Goal: Task Accomplishment & Management: Manage account settings

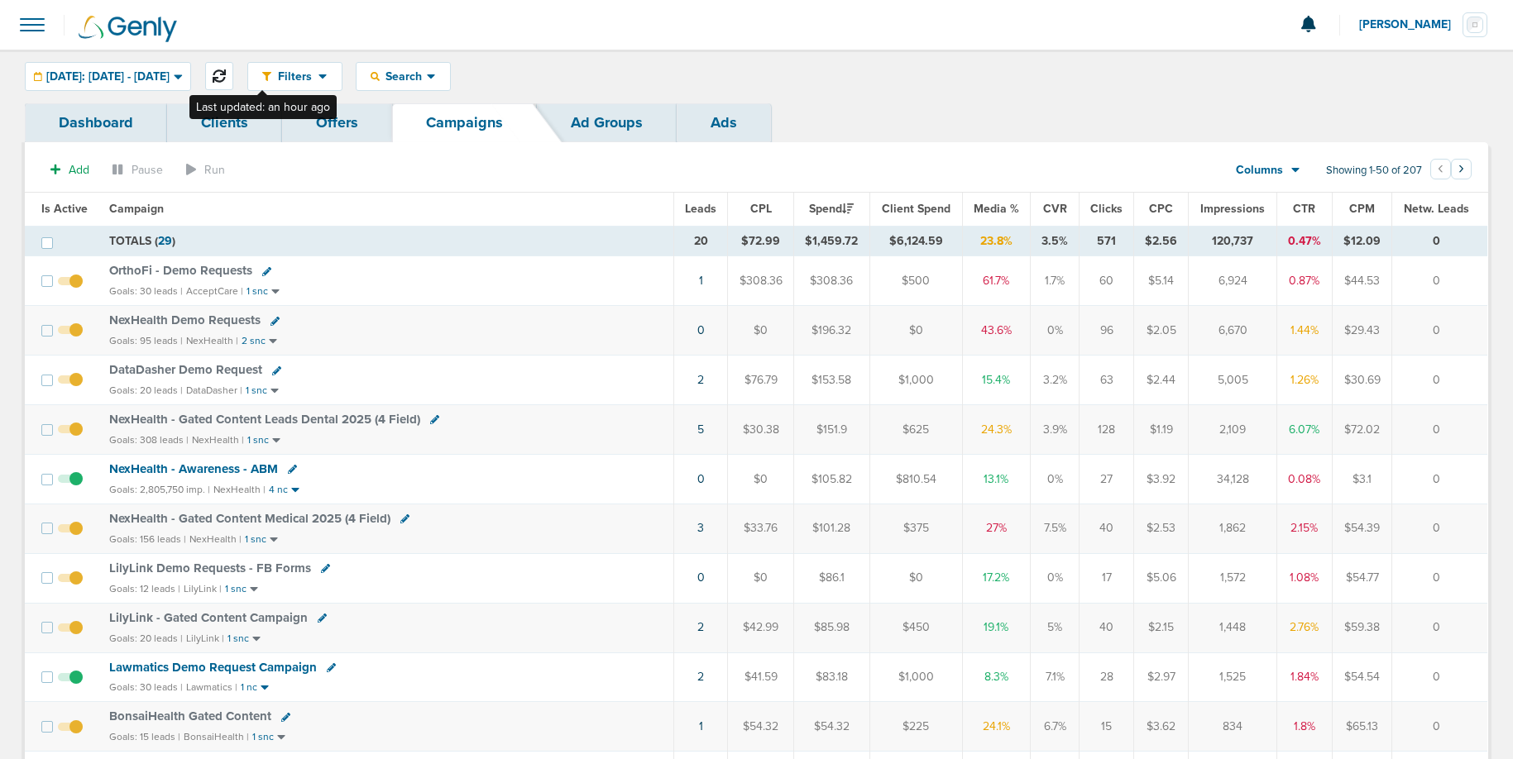
click at [233, 80] on button at bounding box center [219, 76] width 28 height 28
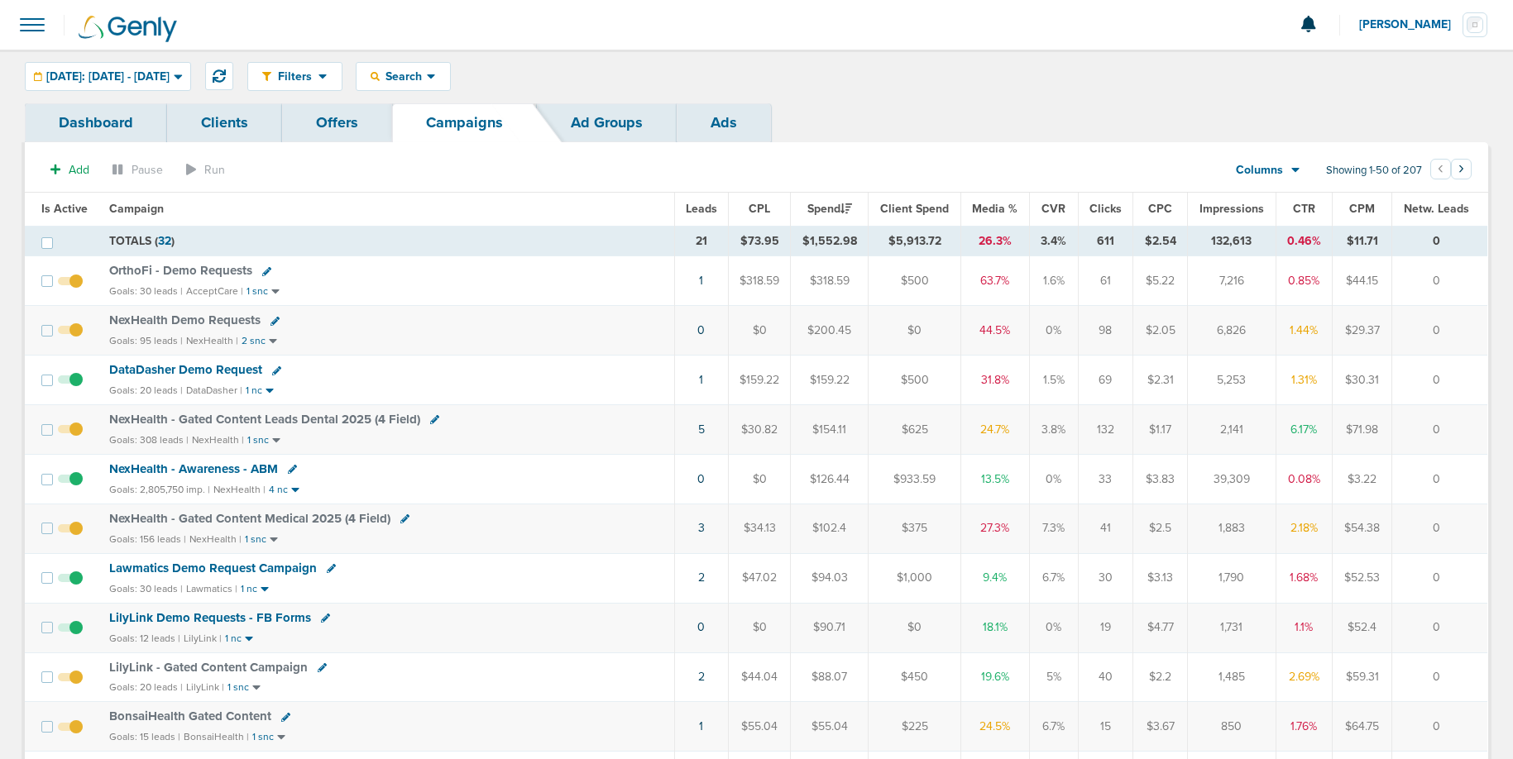
click at [272, 372] on icon at bounding box center [276, 370] width 9 height 9
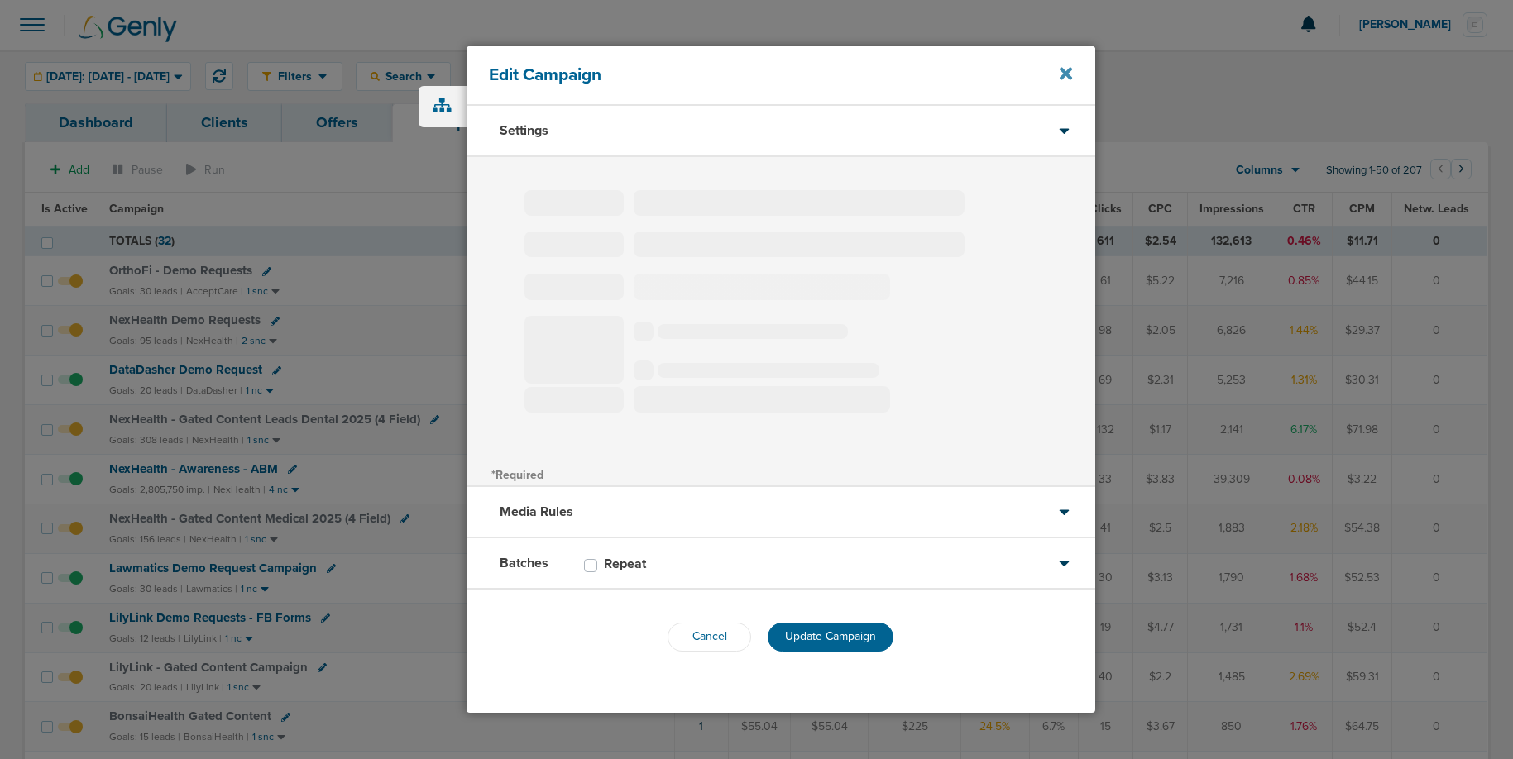
click at [1067, 72] on icon at bounding box center [1066, 74] width 12 height 12
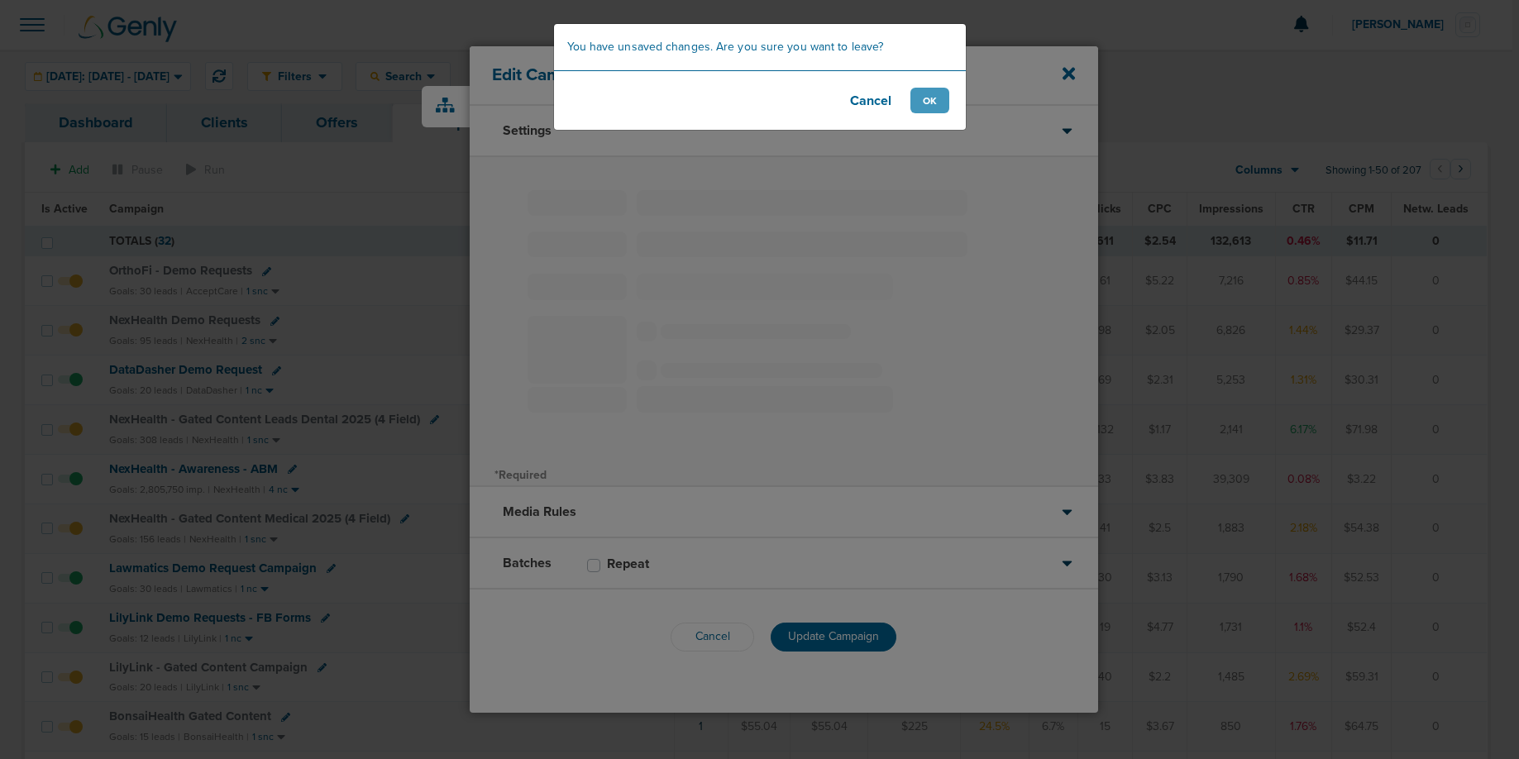
type input "DataDasher Demo Request"
select select "Leads"
radio input "true"
select select "readOnly"
select select "1"
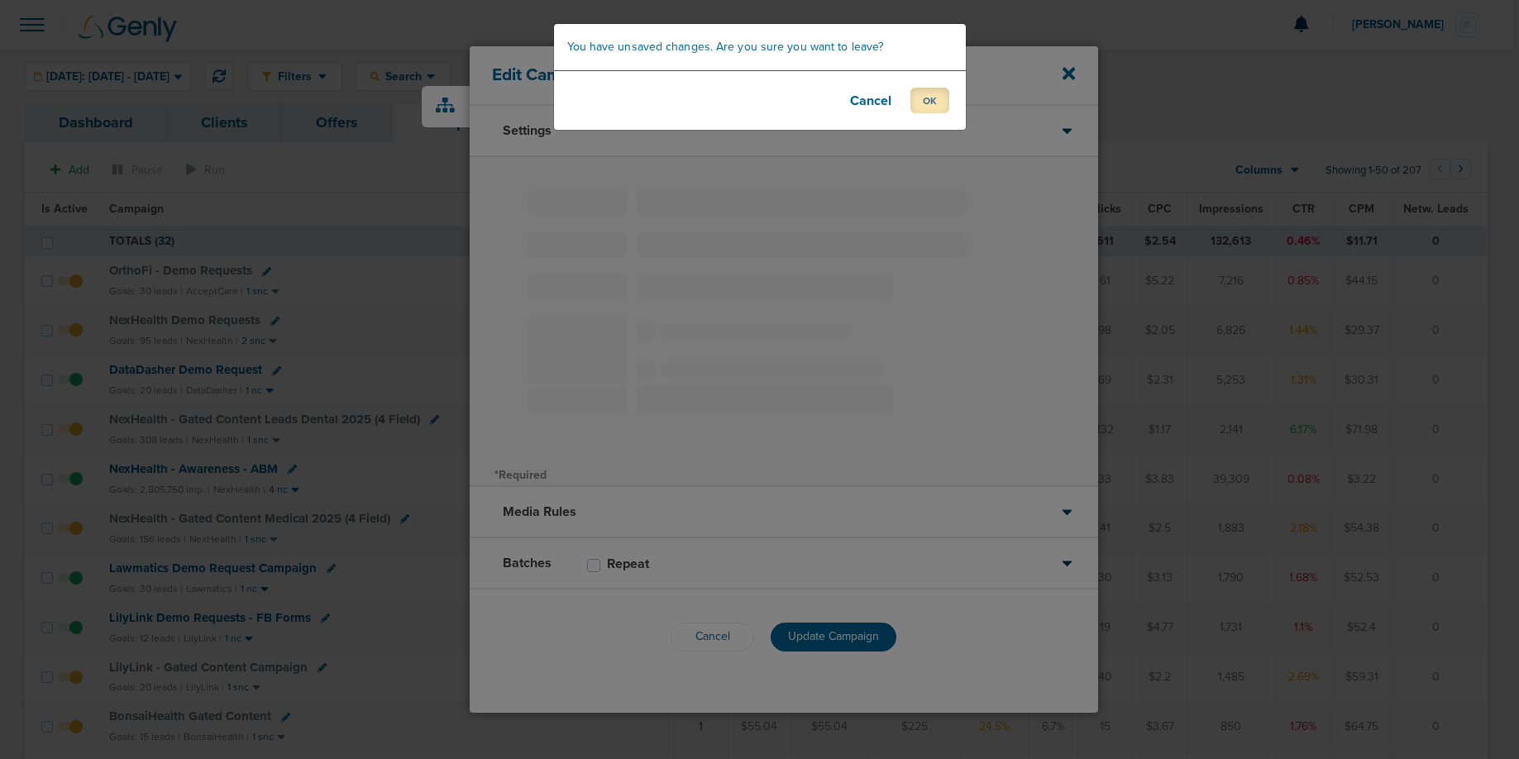
select select "1"
select select "2"
select select "3"
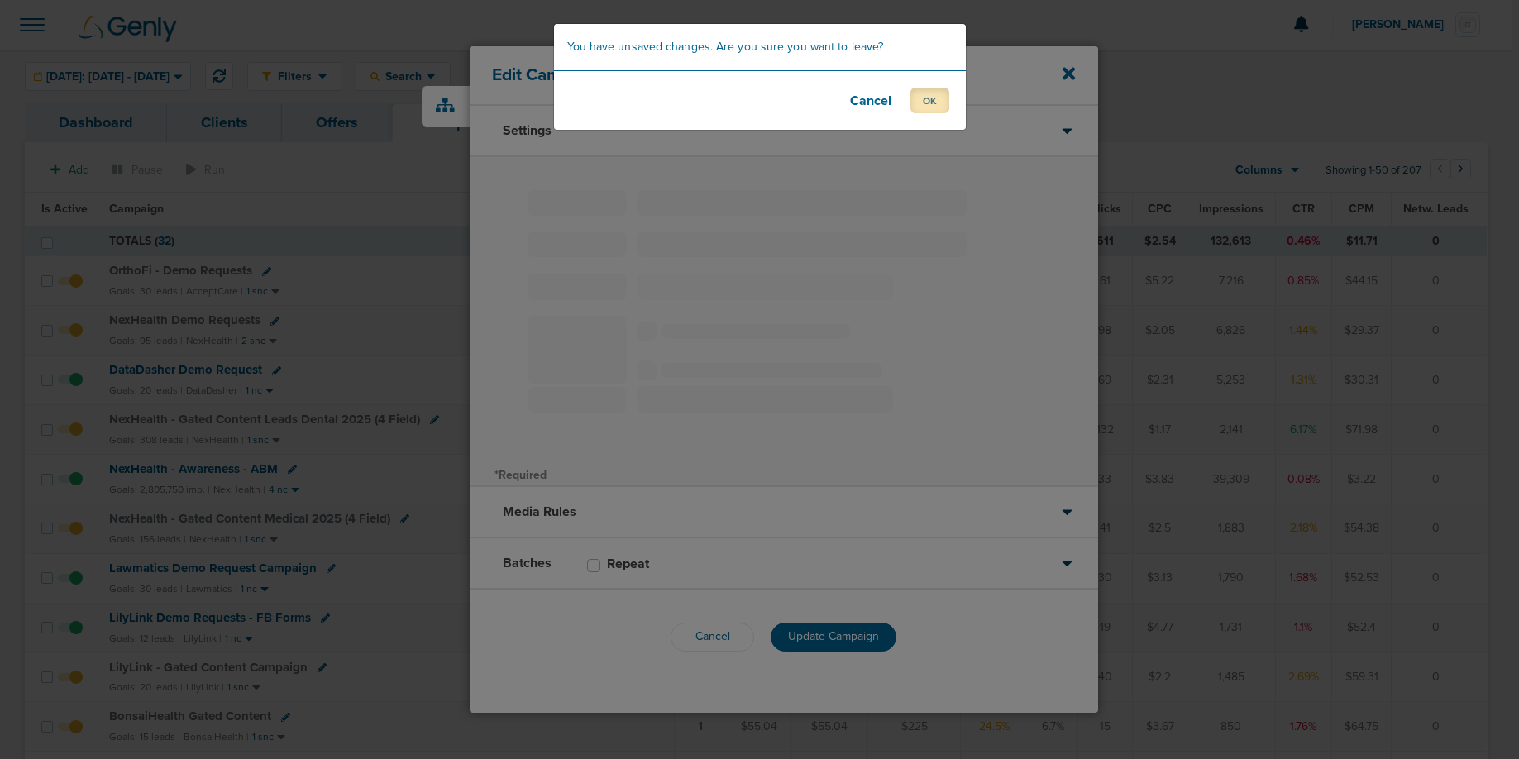
select select "4"
select select "6"
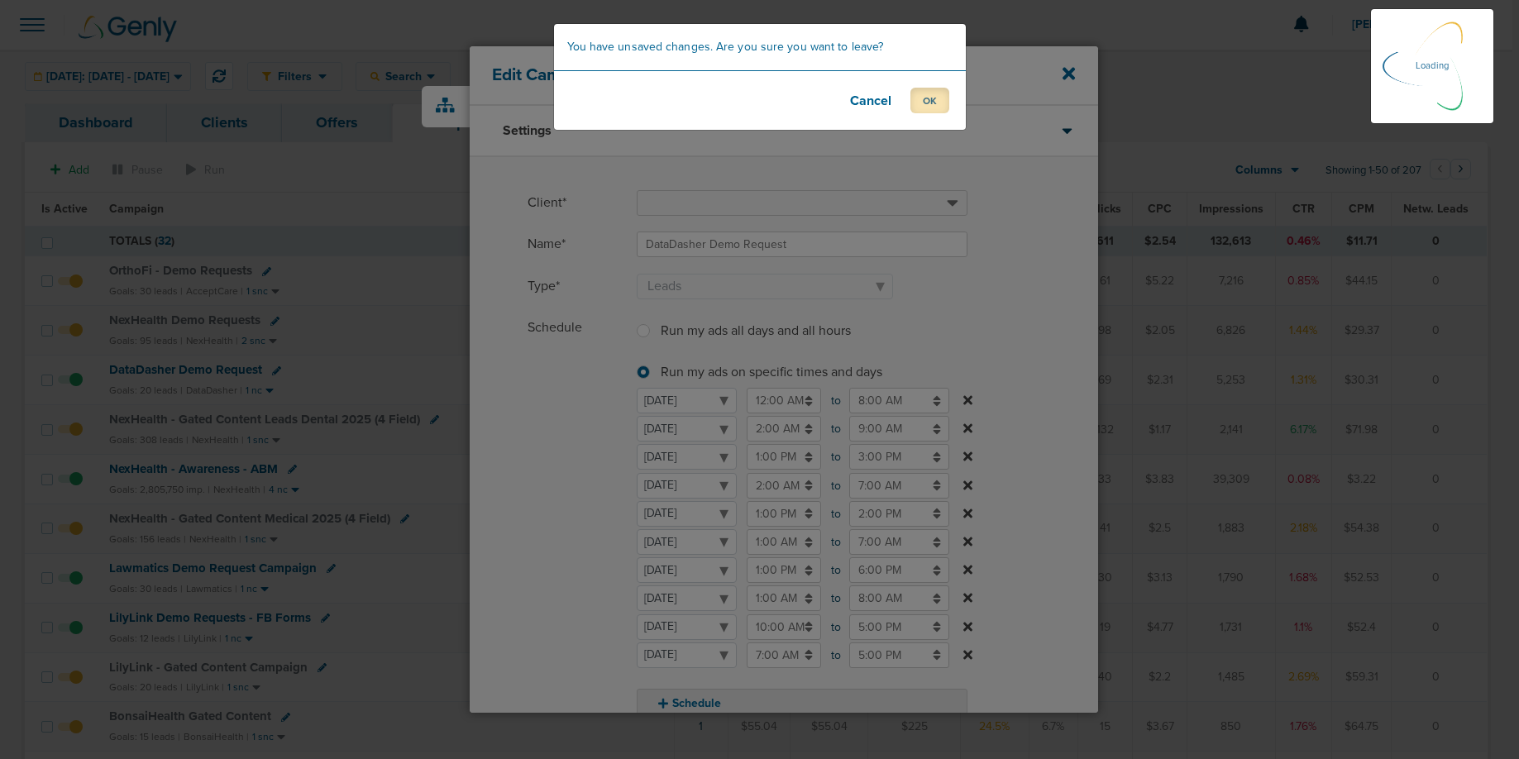
click at [915, 102] on button "OK" at bounding box center [930, 101] width 39 height 26
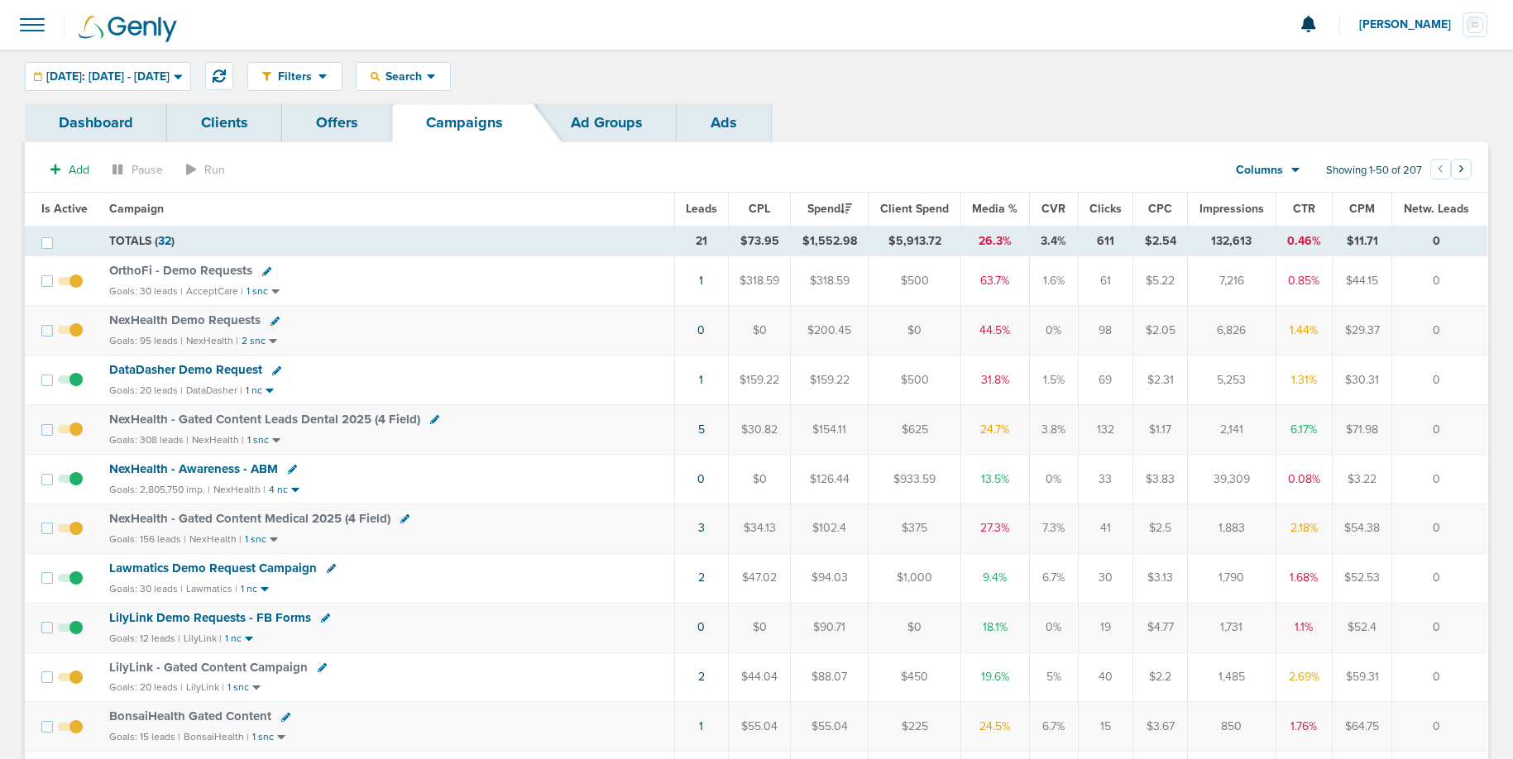
click at [430, 420] on icon at bounding box center [434, 419] width 9 height 9
select select
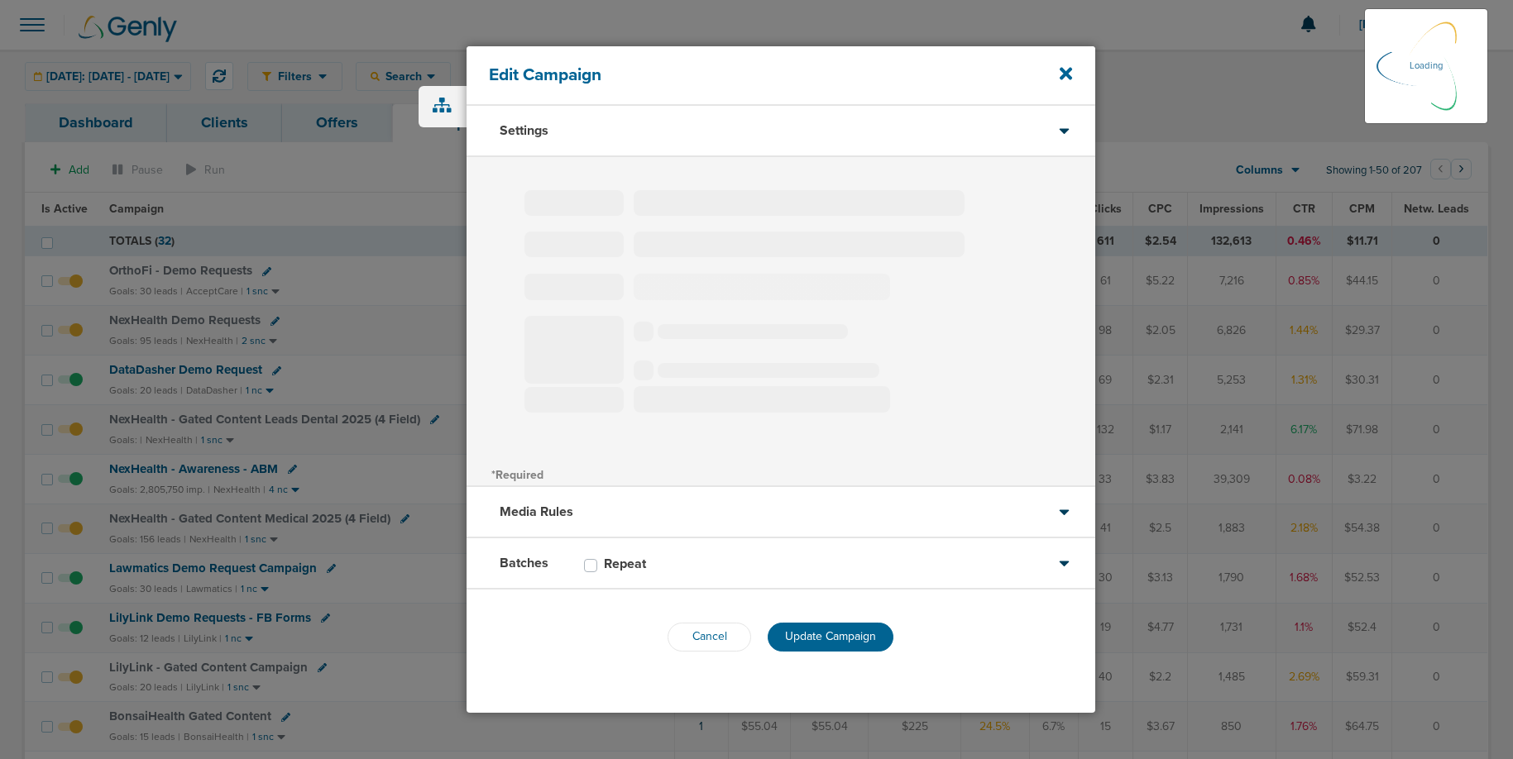
type input "NexHealth - Gated Content Leads Dental 2025 (4 Field)"
select select "Leads"
radio input "true"
select select "readWrite"
checkbox input "true"
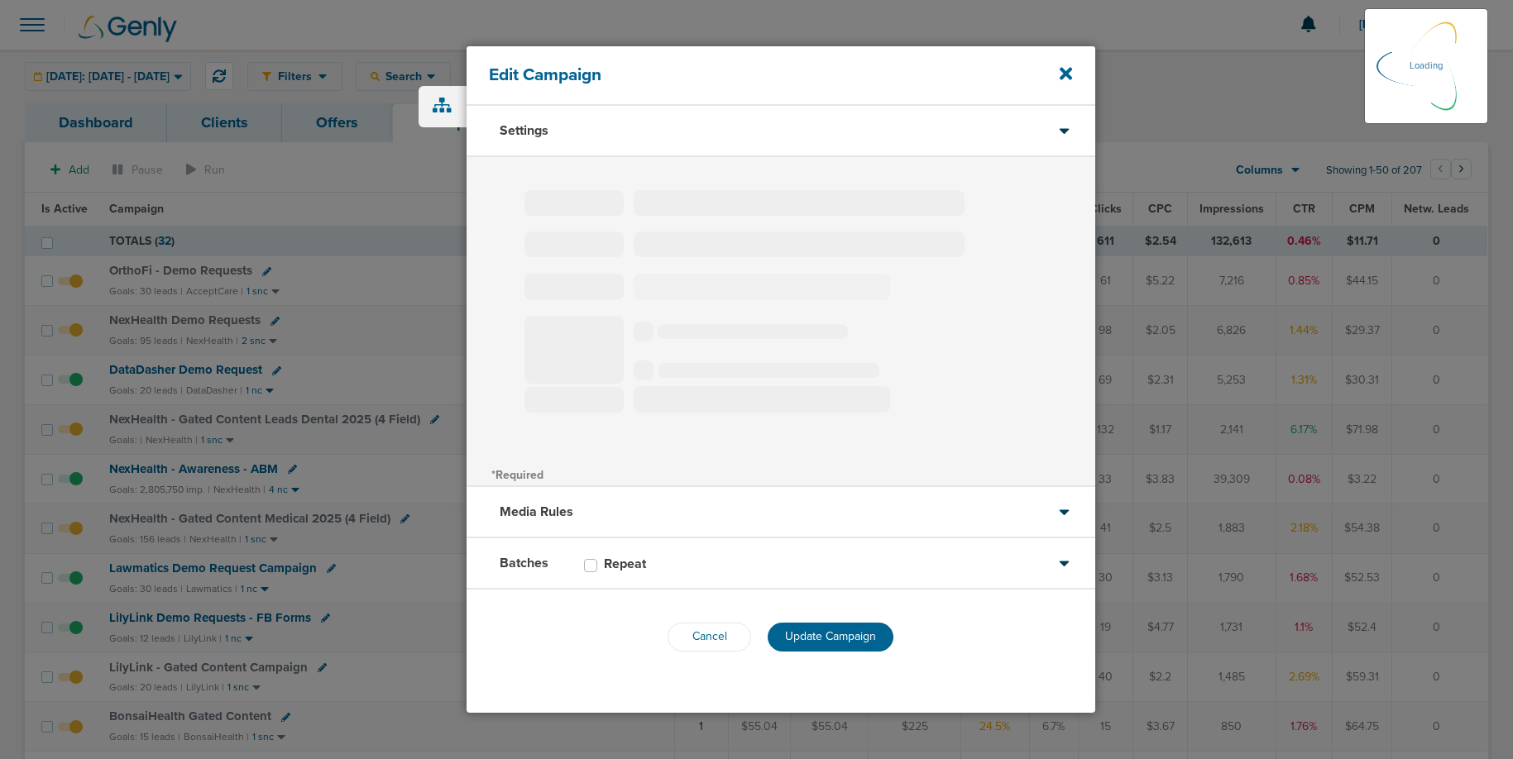
select select "1"
select select "2"
select select "3"
select select "4"
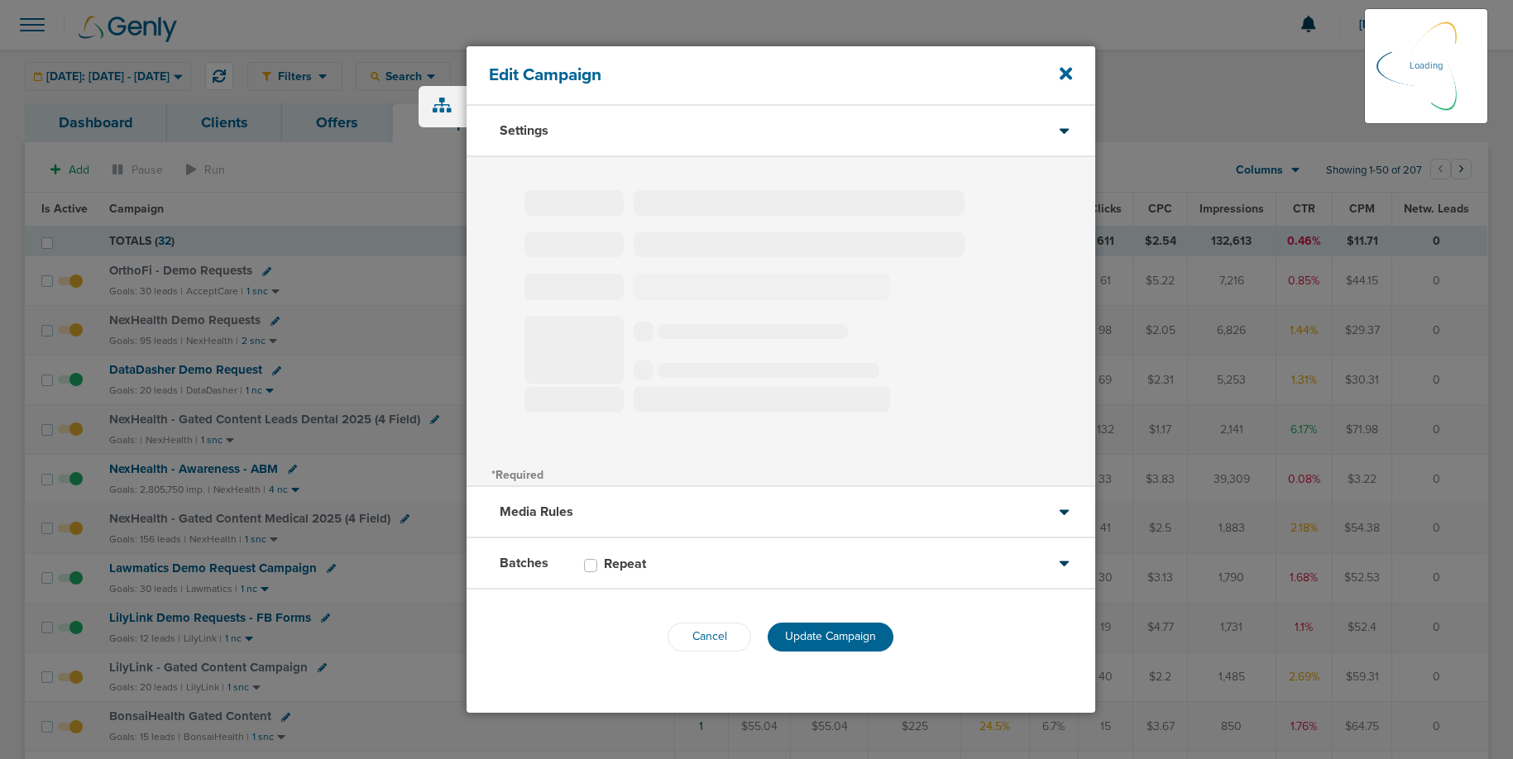
select select "6"
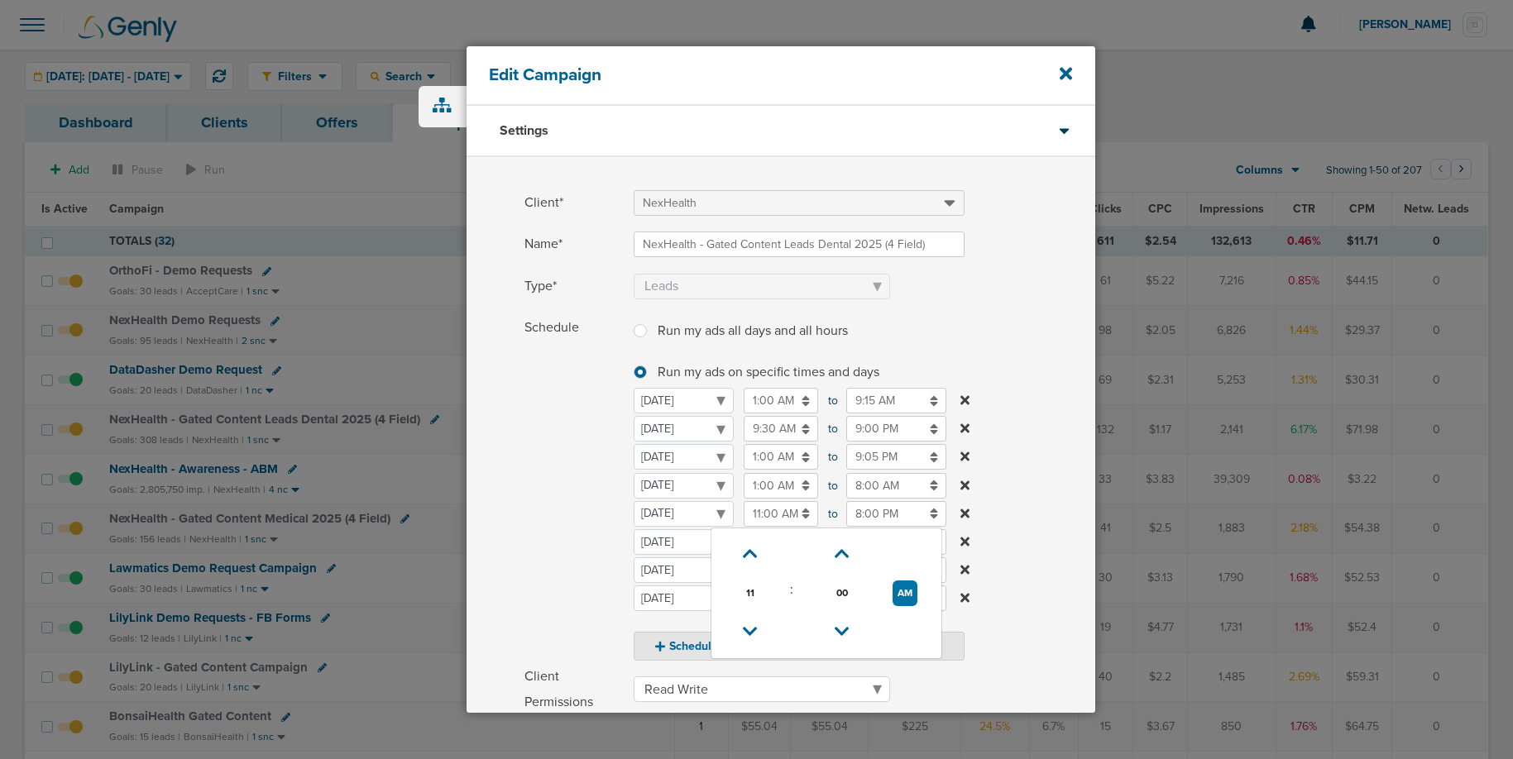
click at [776, 518] on input "11:00 AM" at bounding box center [781, 514] width 74 height 26
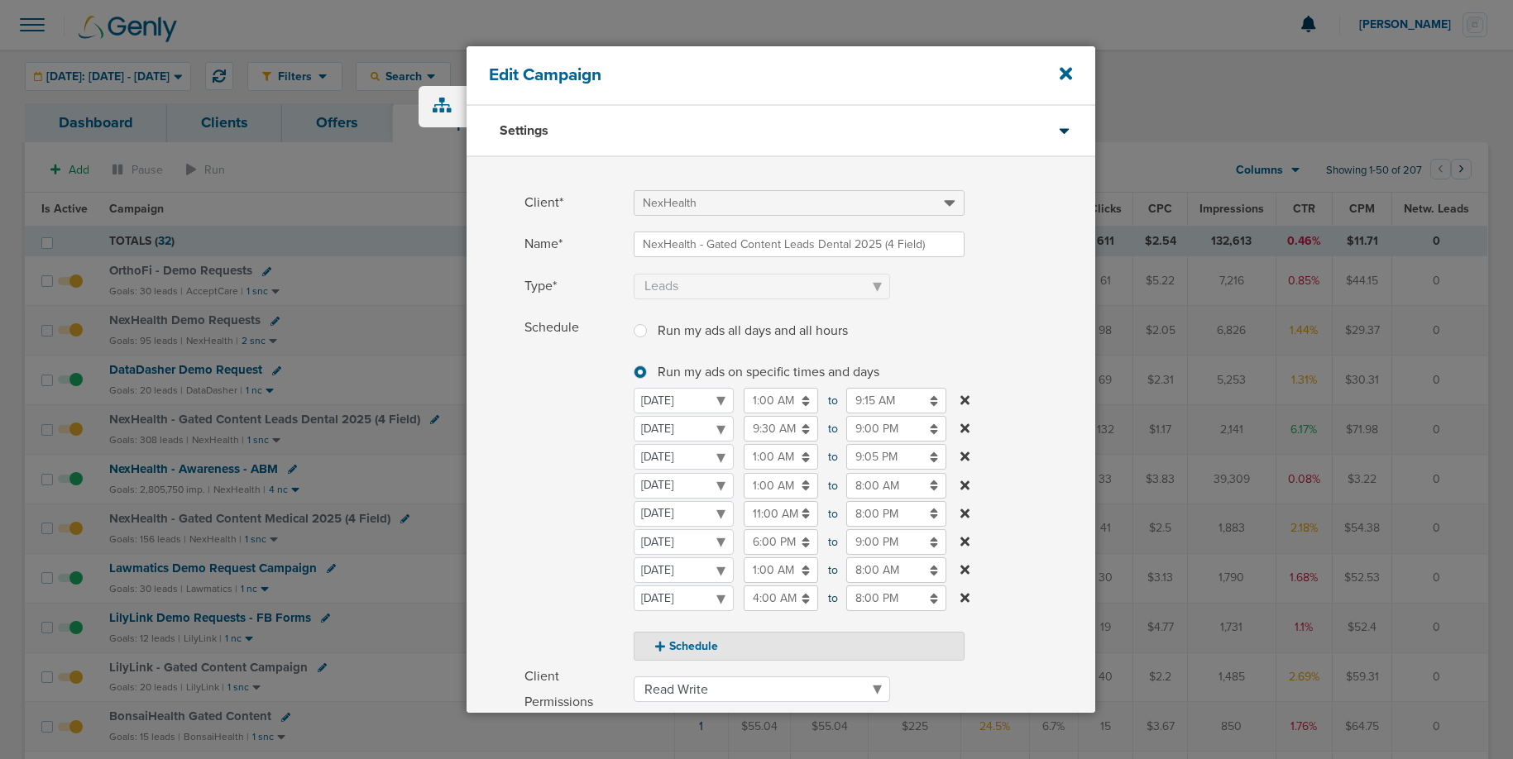
click at [517, 538] on div "Schedule Run my ads all days and all hours Run my ads all days and all hours Ru…" at bounding box center [781, 488] width 629 height 347
click at [701, 650] on button "Schedule" at bounding box center [799, 646] width 331 height 29
select select "5"
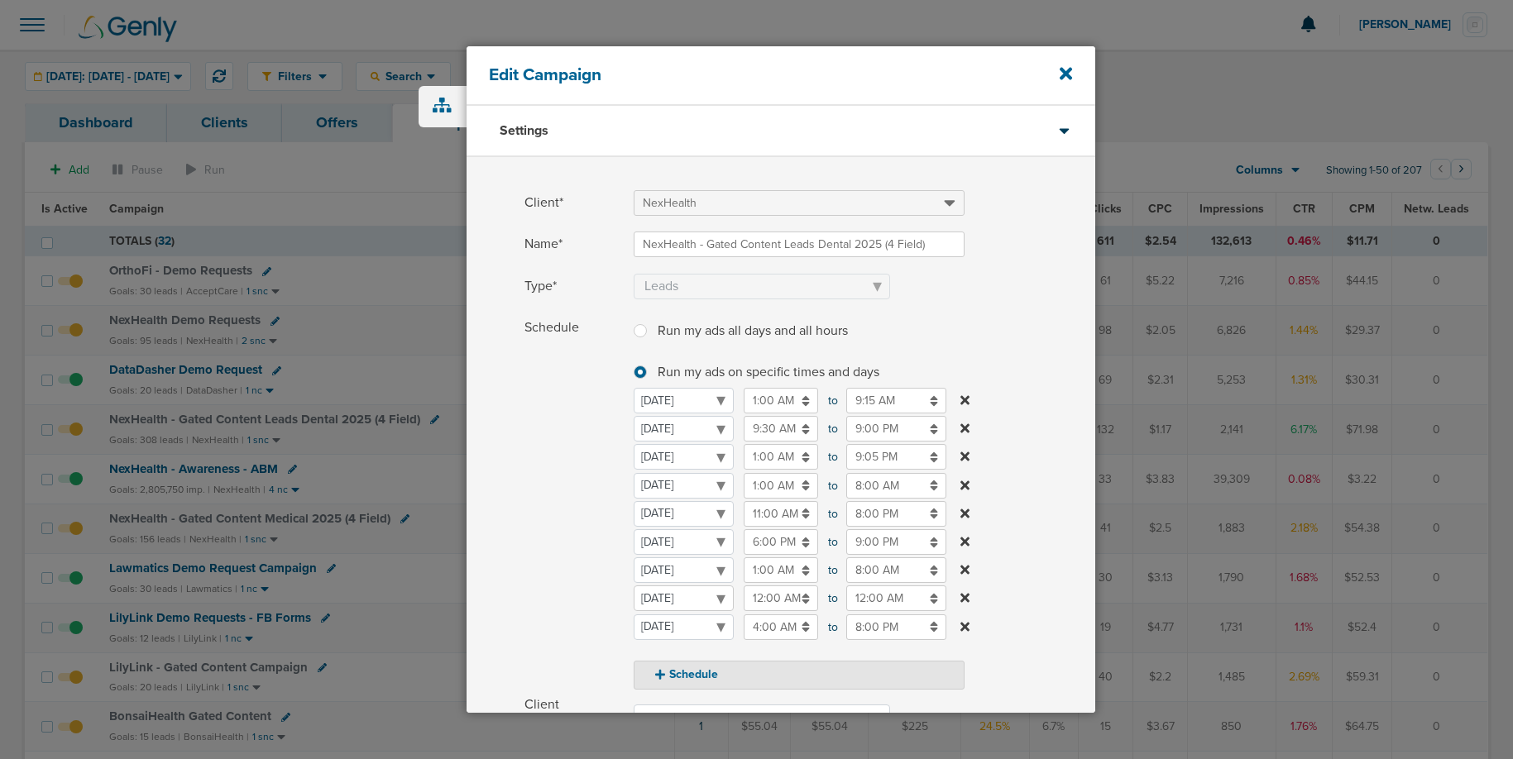
click at [689, 595] on select "[DATE] [DATE] [DATE] [DATE] [DATE] [DATE] [DATE]" at bounding box center [684, 599] width 100 height 26
select select "4"
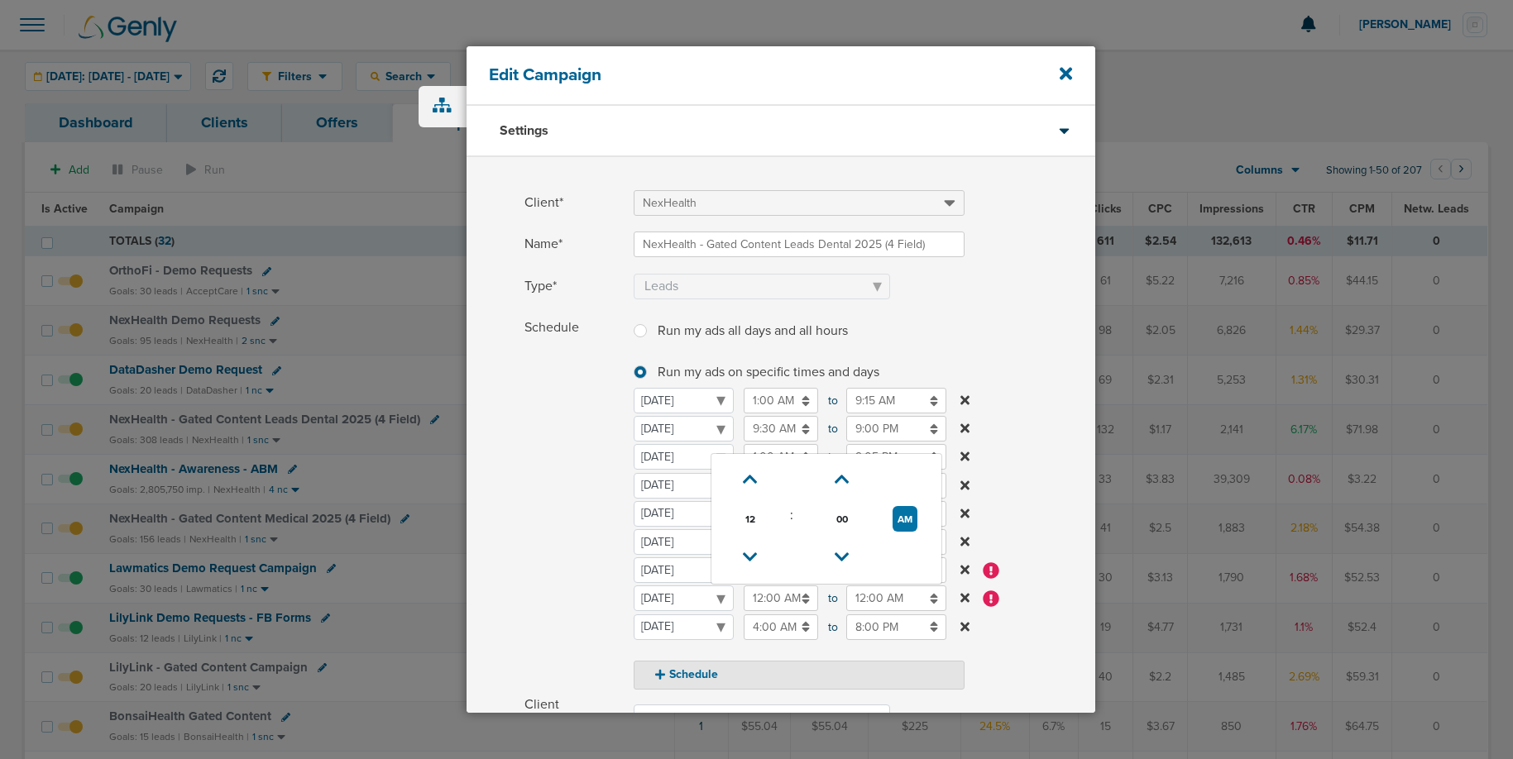
drag, startPoint x: 764, startPoint y: 601, endPoint x: 761, endPoint y: 644, distance: 42.3
click at [764, 601] on input "12:00 AM" at bounding box center [781, 599] width 74 height 26
click at [750, 553] on icon at bounding box center [750, 558] width 15 height 10
click at [750, 553] on icon at bounding box center [751, 558] width 15 height 10
click at [883, 603] on input "12:00 AM" at bounding box center [896, 599] width 100 height 26
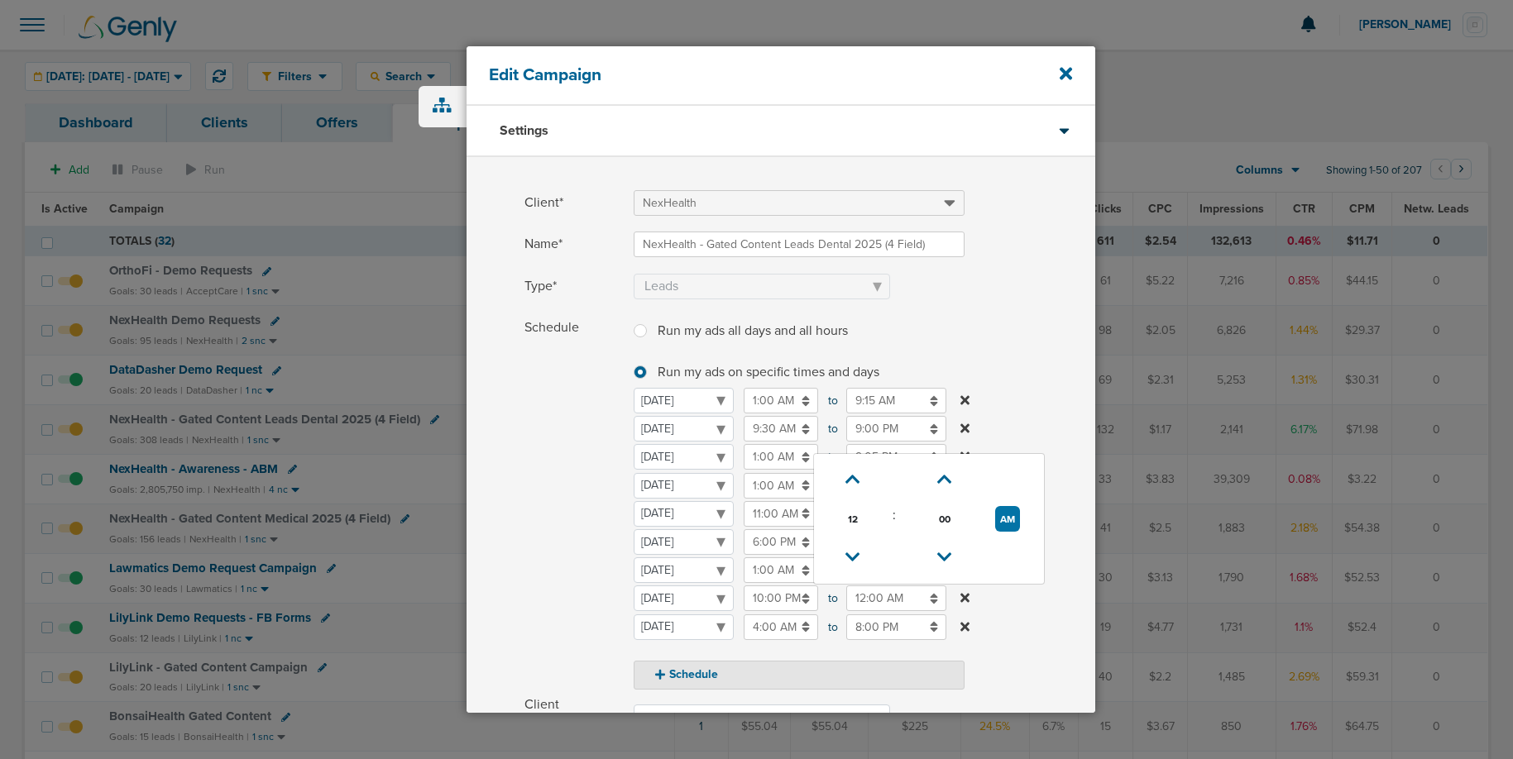
scroll to position [2, 0]
click at [786, 597] on input "10:00 PM" at bounding box center [781, 596] width 74 height 26
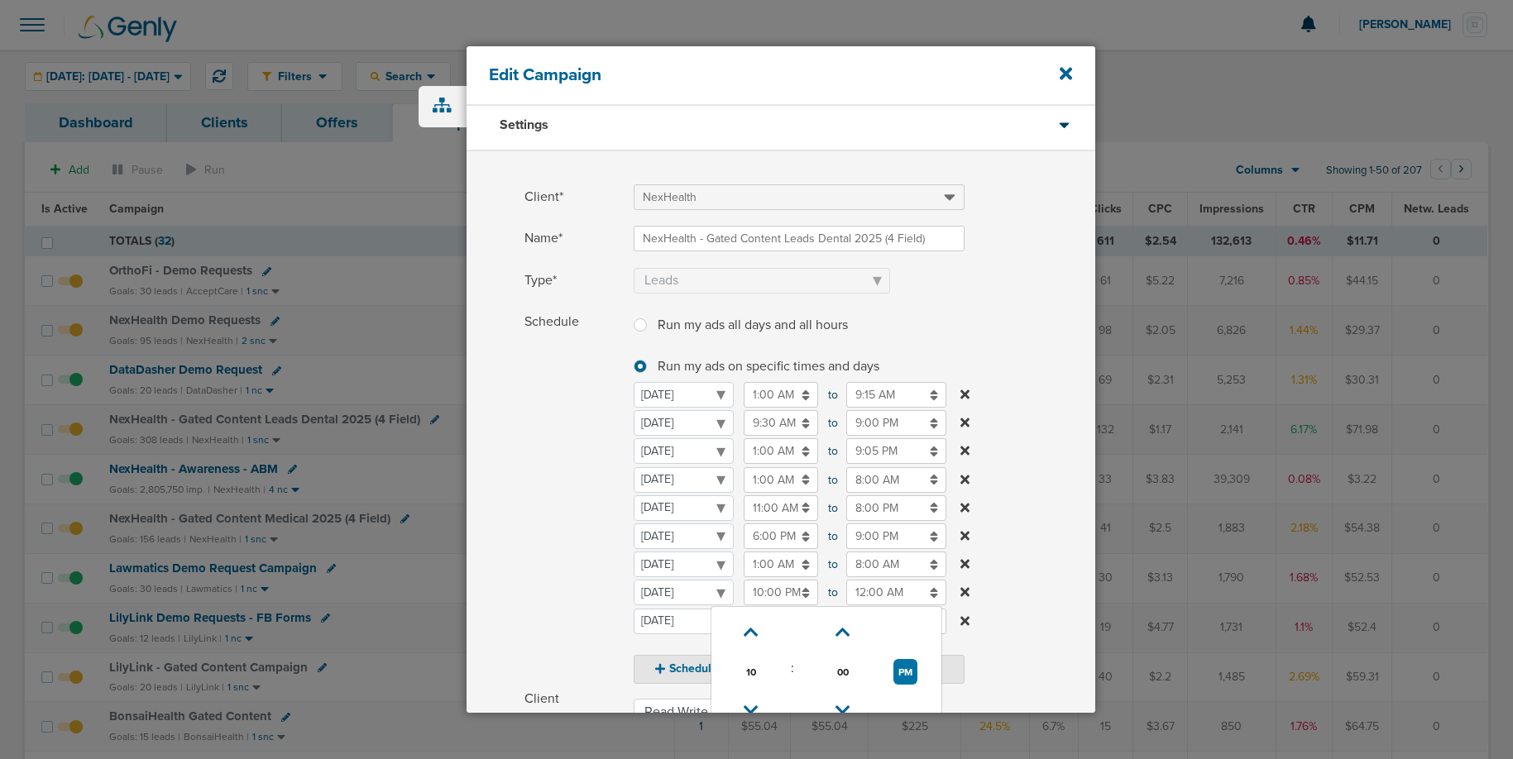
drag, startPoint x: 907, startPoint y: 667, endPoint x: 887, endPoint y: 636, distance: 36.5
click at [907, 667] on button "PM" at bounding box center [905, 672] width 24 height 26
type input "10:00 AM"
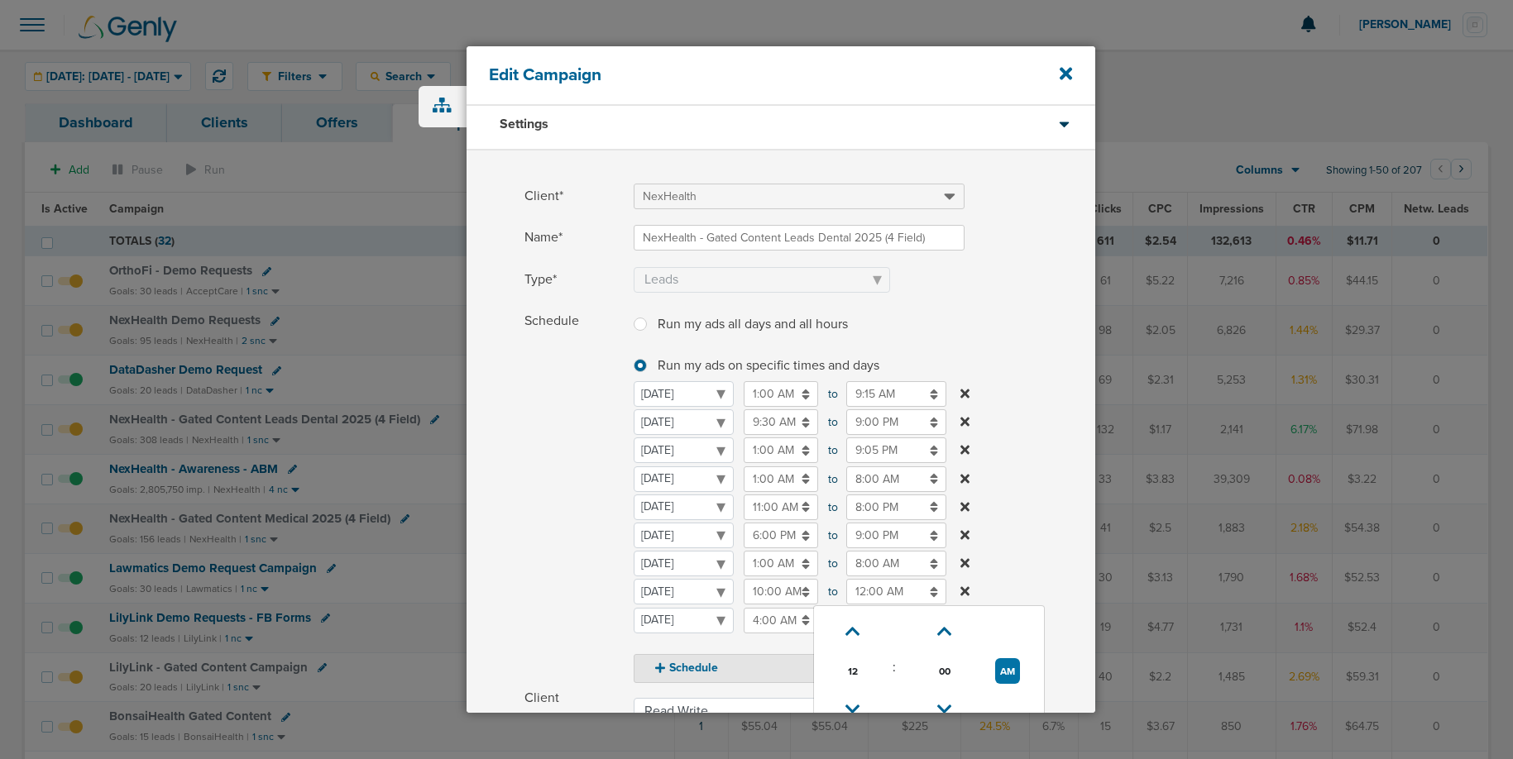
click at [871, 594] on input "12:00 AM" at bounding box center [896, 592] width 100 height 26
click at [854, 700] on icon at bounding box center [852, 705] width 15 height 10
click at [854, 699] on icon at bounding box center [853, 704] width 15 height 10
click at [854, 698] on icon at bounding box center [853, 703] width 15 height 10
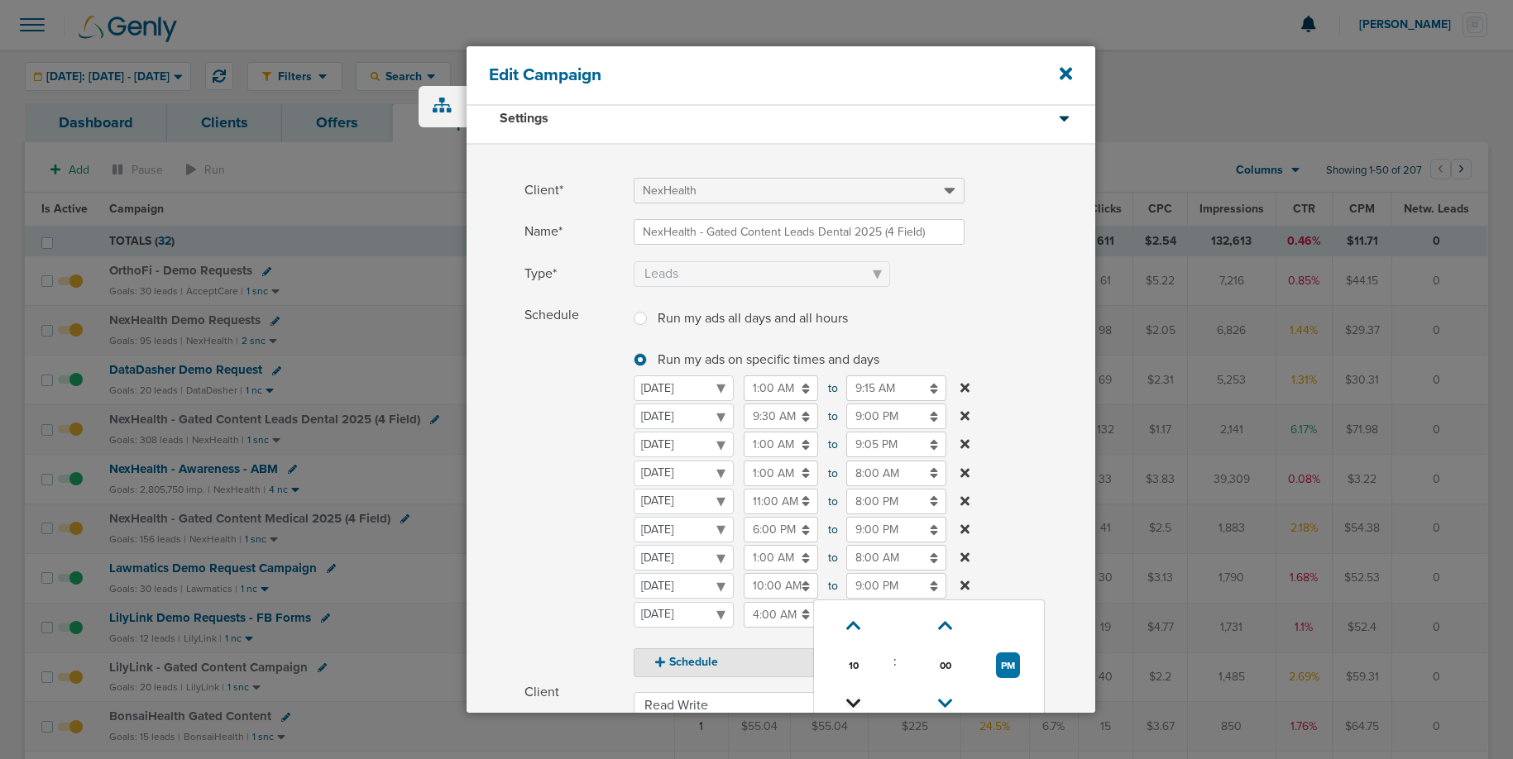
click at [854, 699] on icon at bounding box center [853, 704] width 15 height 10
click at [854, 698] on icon at bounding box center [853, 703] width 15 height 10
type input "6:00 PM"
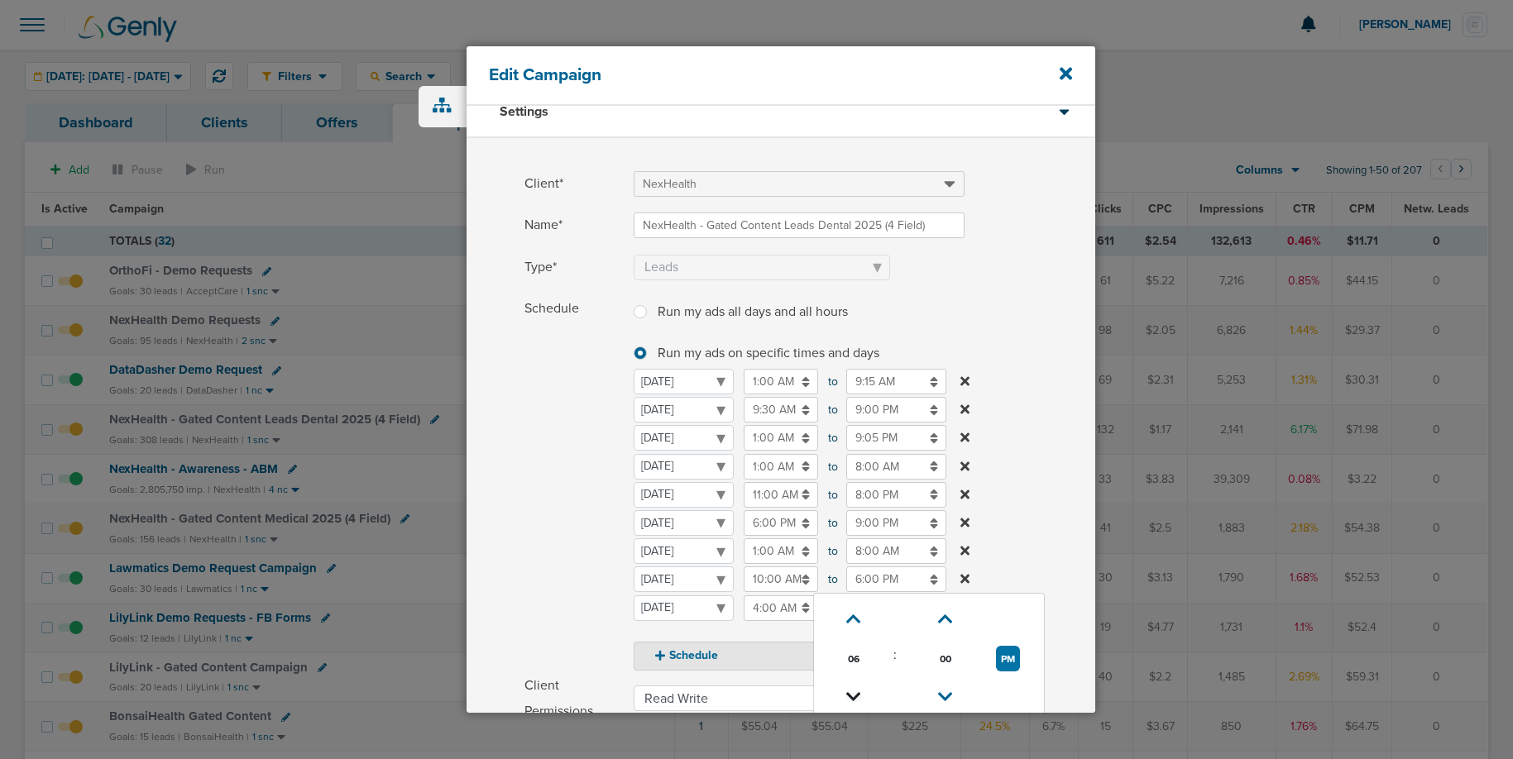
scroll to position [13, 0]
click at [544, 586] on span "Schedule" at bounding box center [573, 489] width 99 height 375
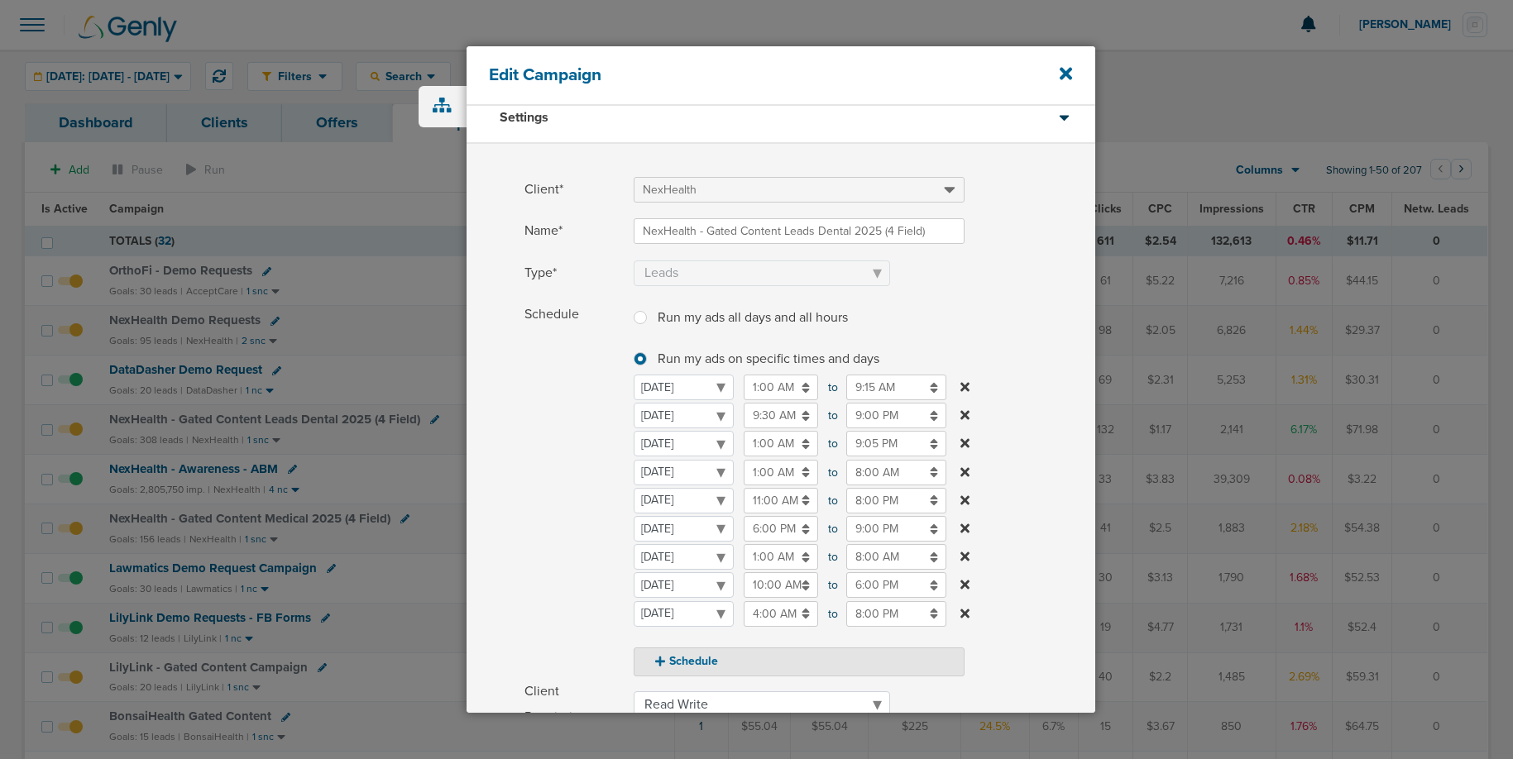
scroll to position [302, 0]
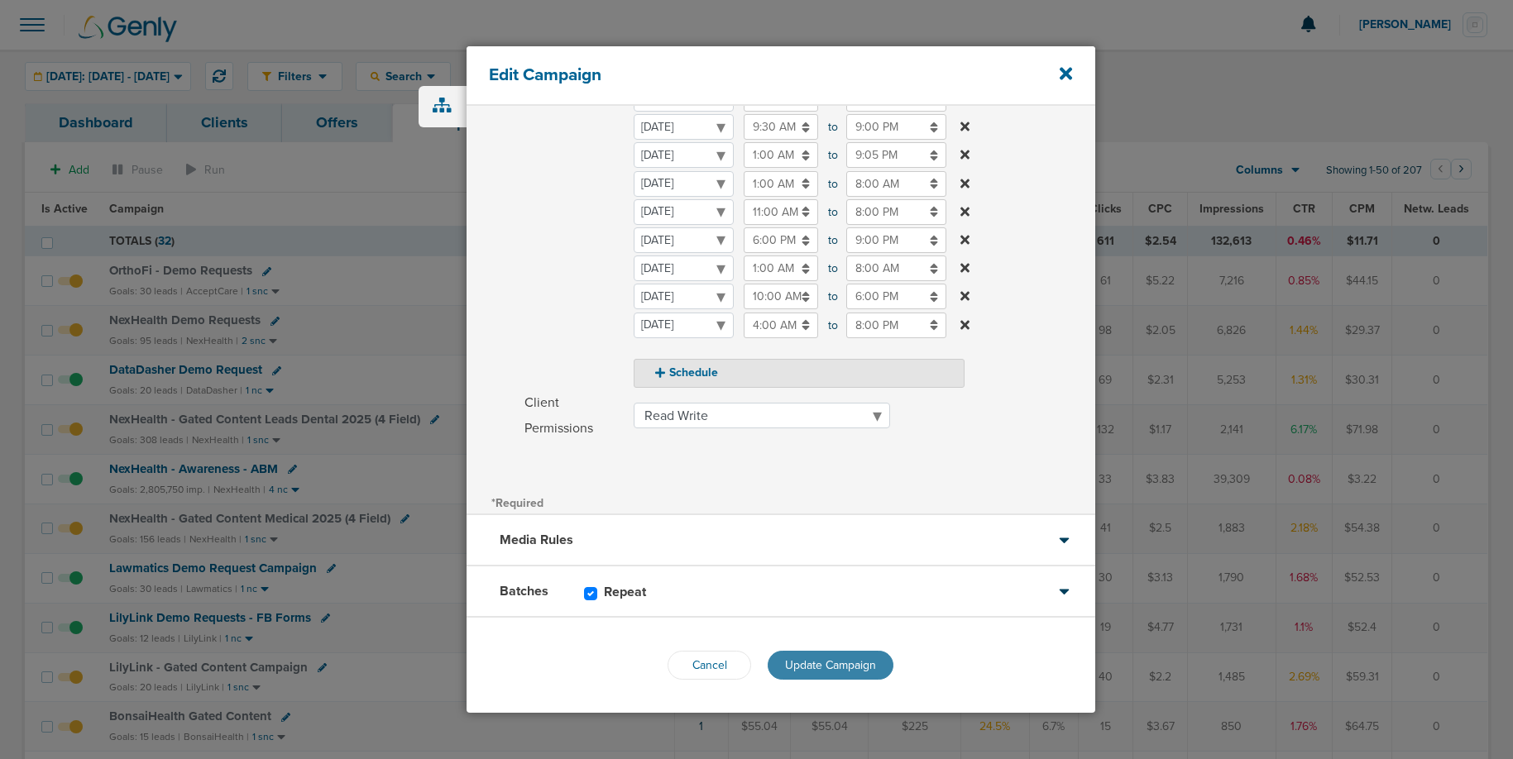
click at [829, 652] on button "Update Campaign" at bounding box center [831, 665] width 126 height 29
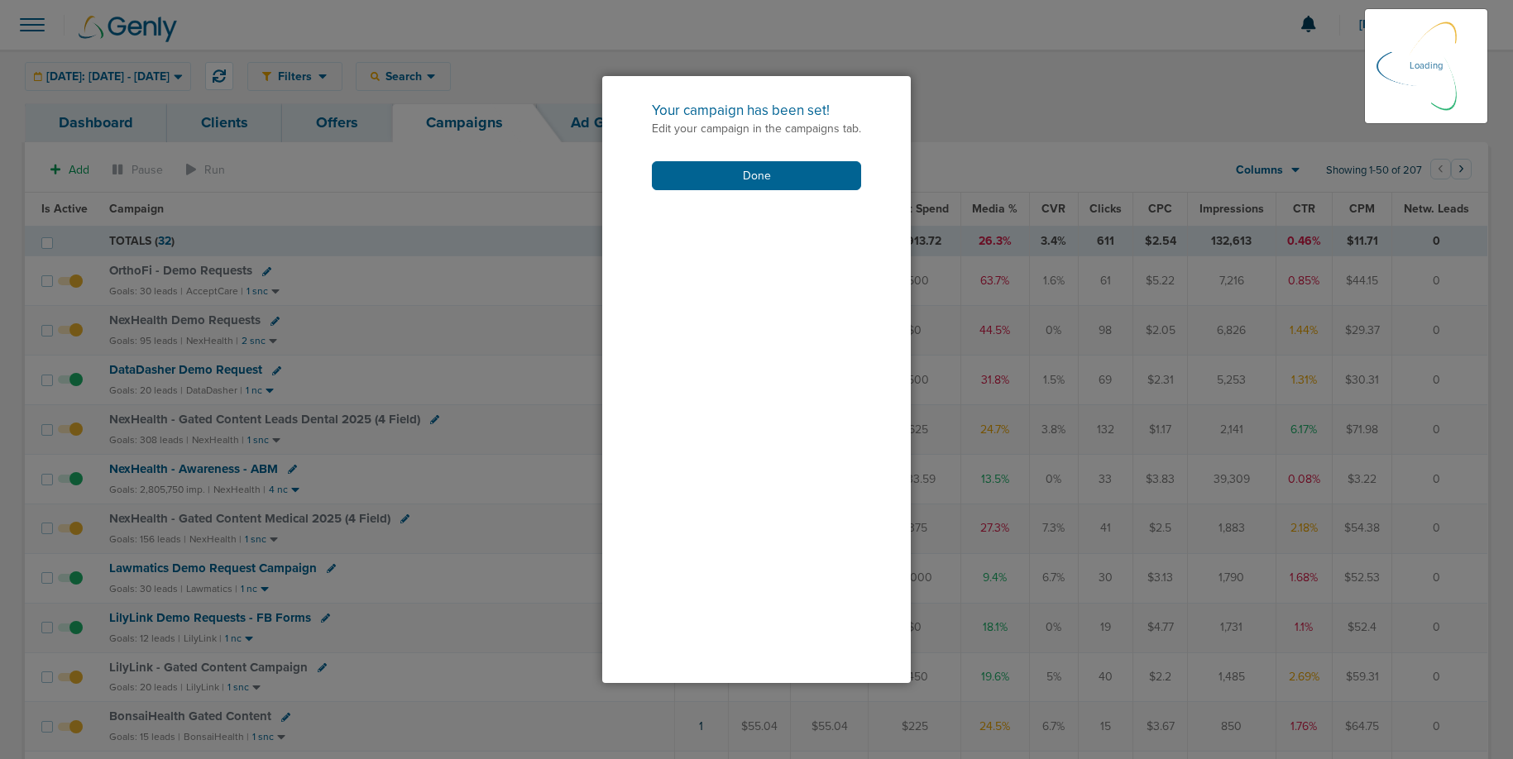
scroll to position [251, 0]
click at [771, 178] on button "Done" at bounding box center [756, 175] width 209 height 29
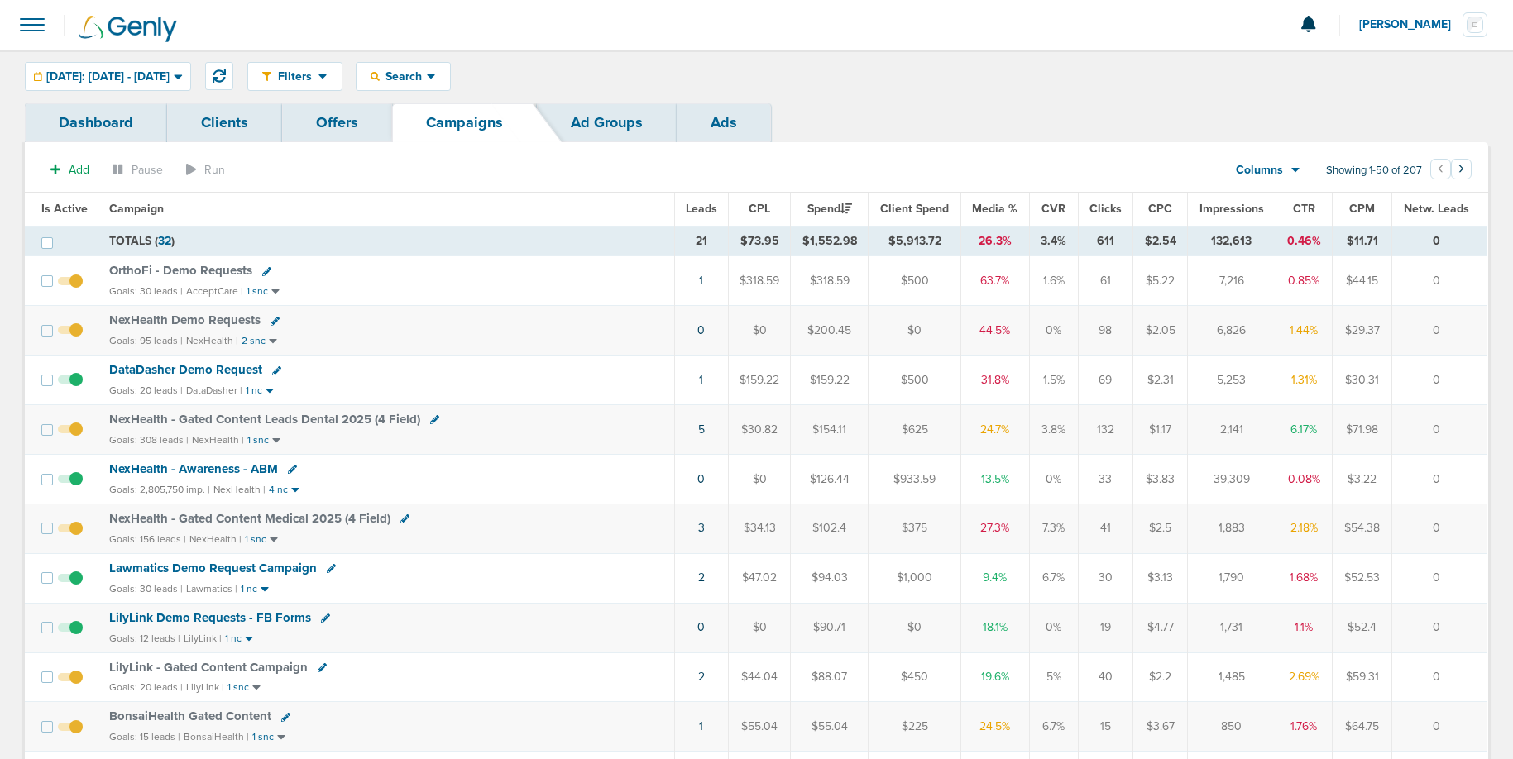
click at [404, 523] on icon at bounding box center [404, 518] width 9 height 9
select select
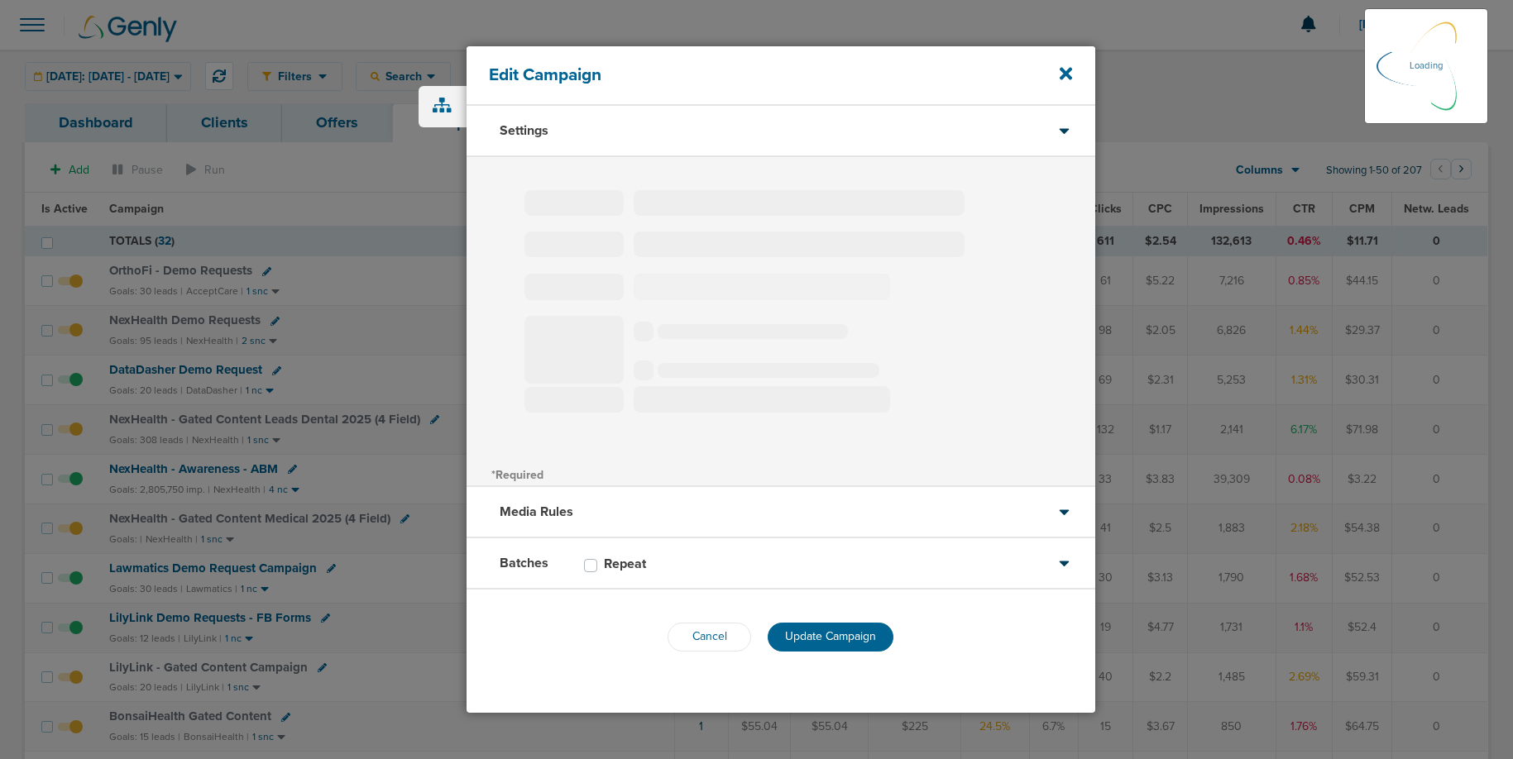
type input "NexHealth - Gated Content Medical 2025 (4 Field)"
select select "Leads"
radio input "true"
select select "readWrite"
checkbox input "true"
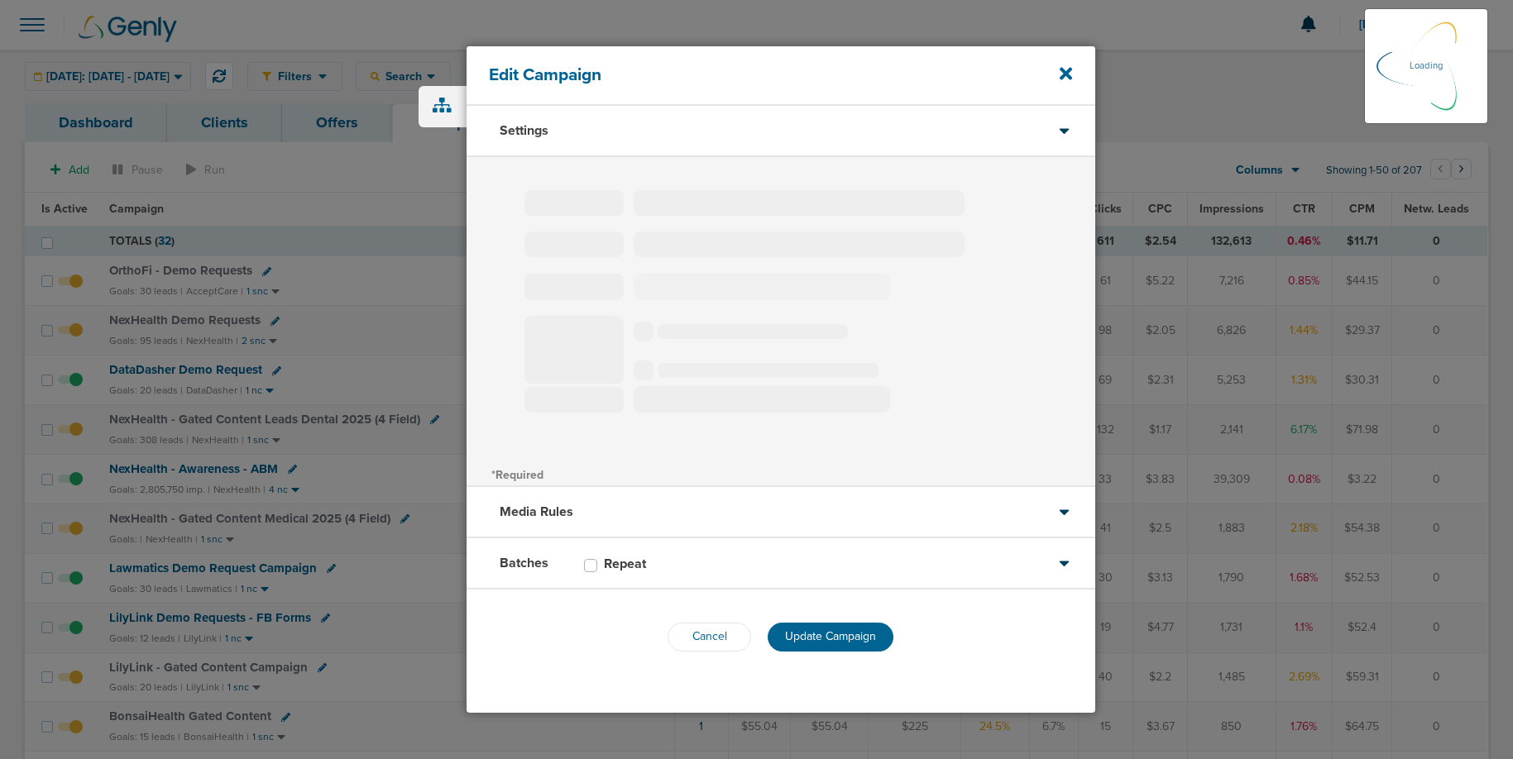
select select "1"
select select "2"
select select "3"
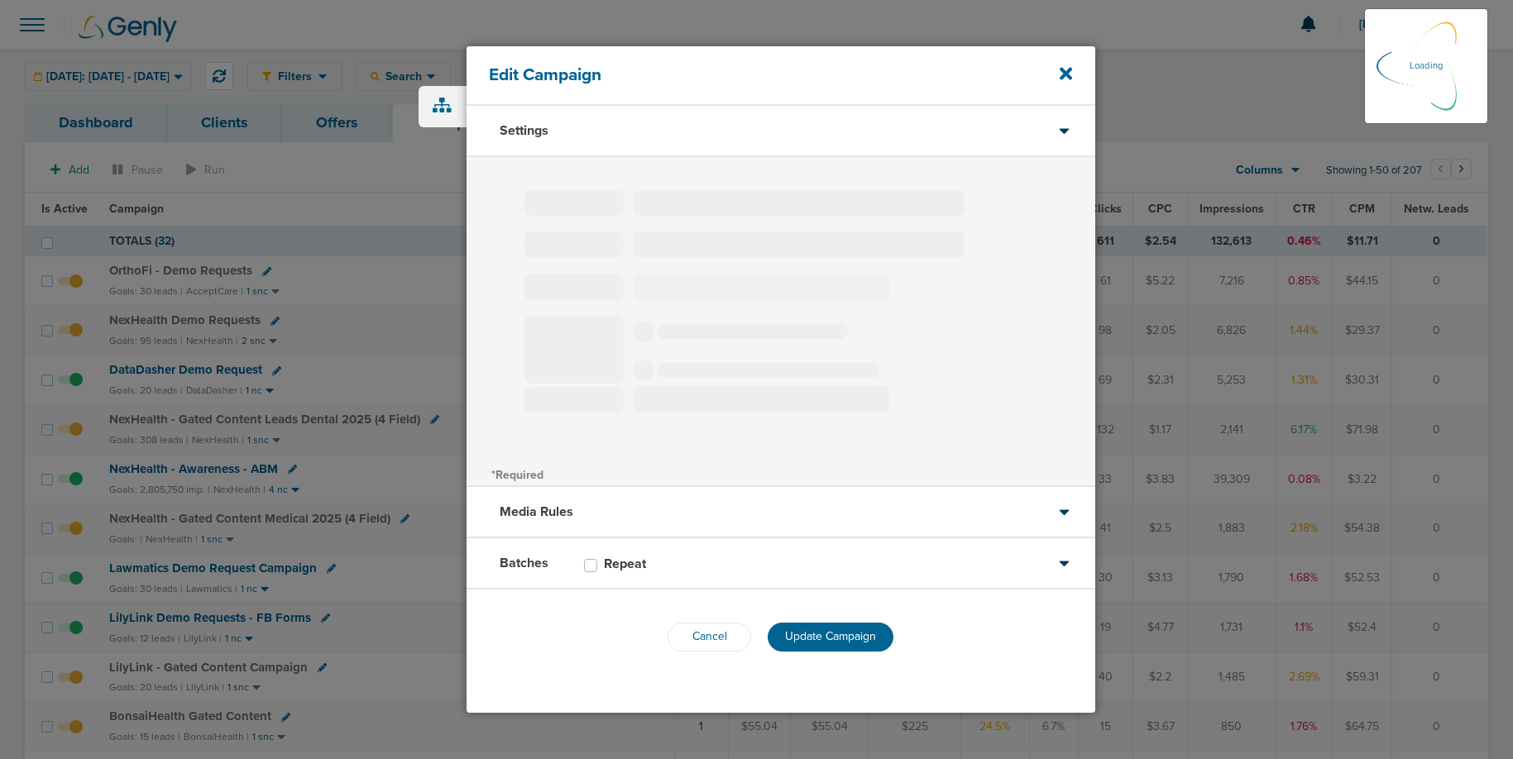
select select "4"
select select "6"
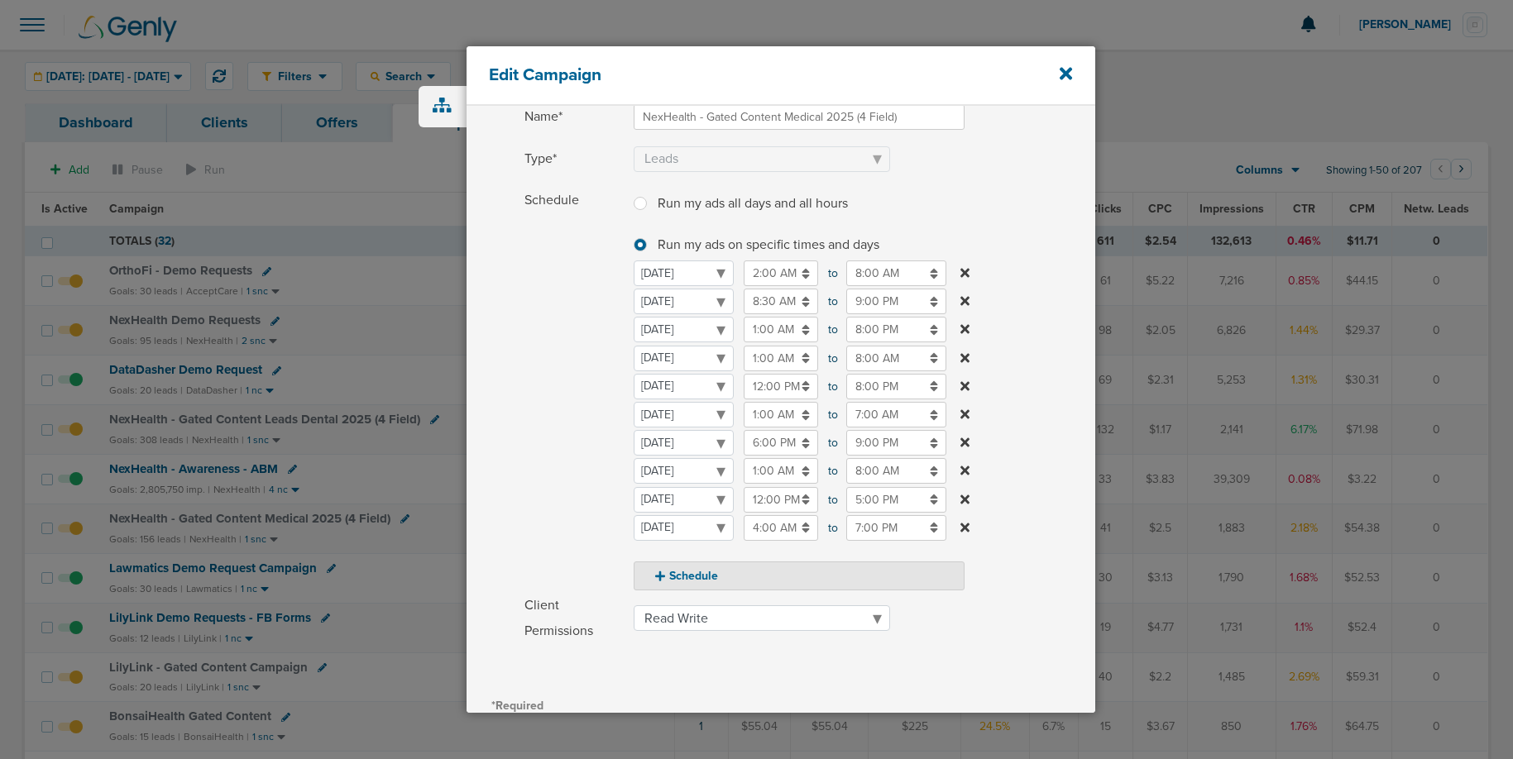
scroll to position [330, 0]
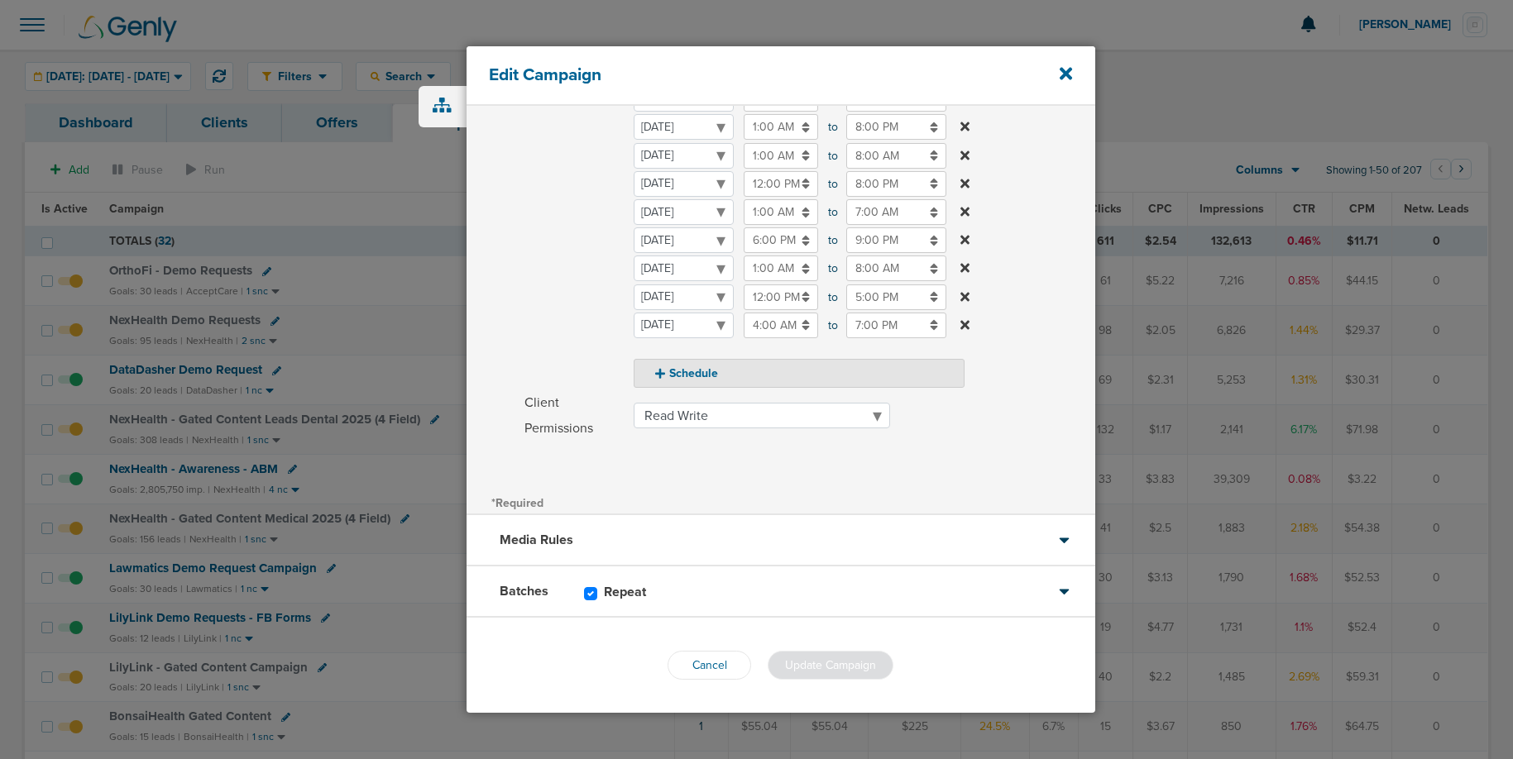
click at [852, 591] on div "Batches Repeat" at bounding box center [781, 592] width 629 height 51
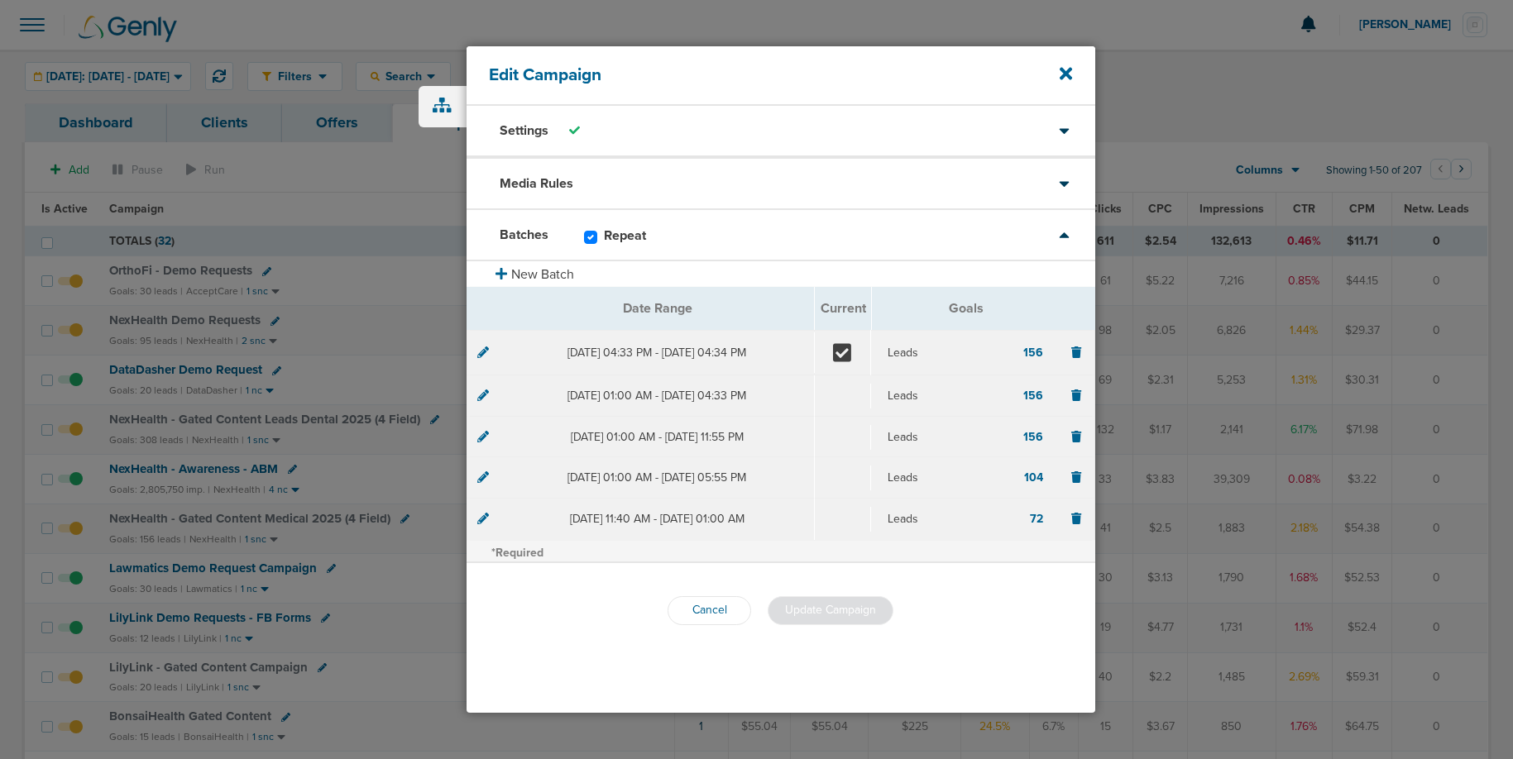
scroll to position [0, 0]
click at [811, 133] on div "Settings" at bounding box center [781, 131] width 629 height 51
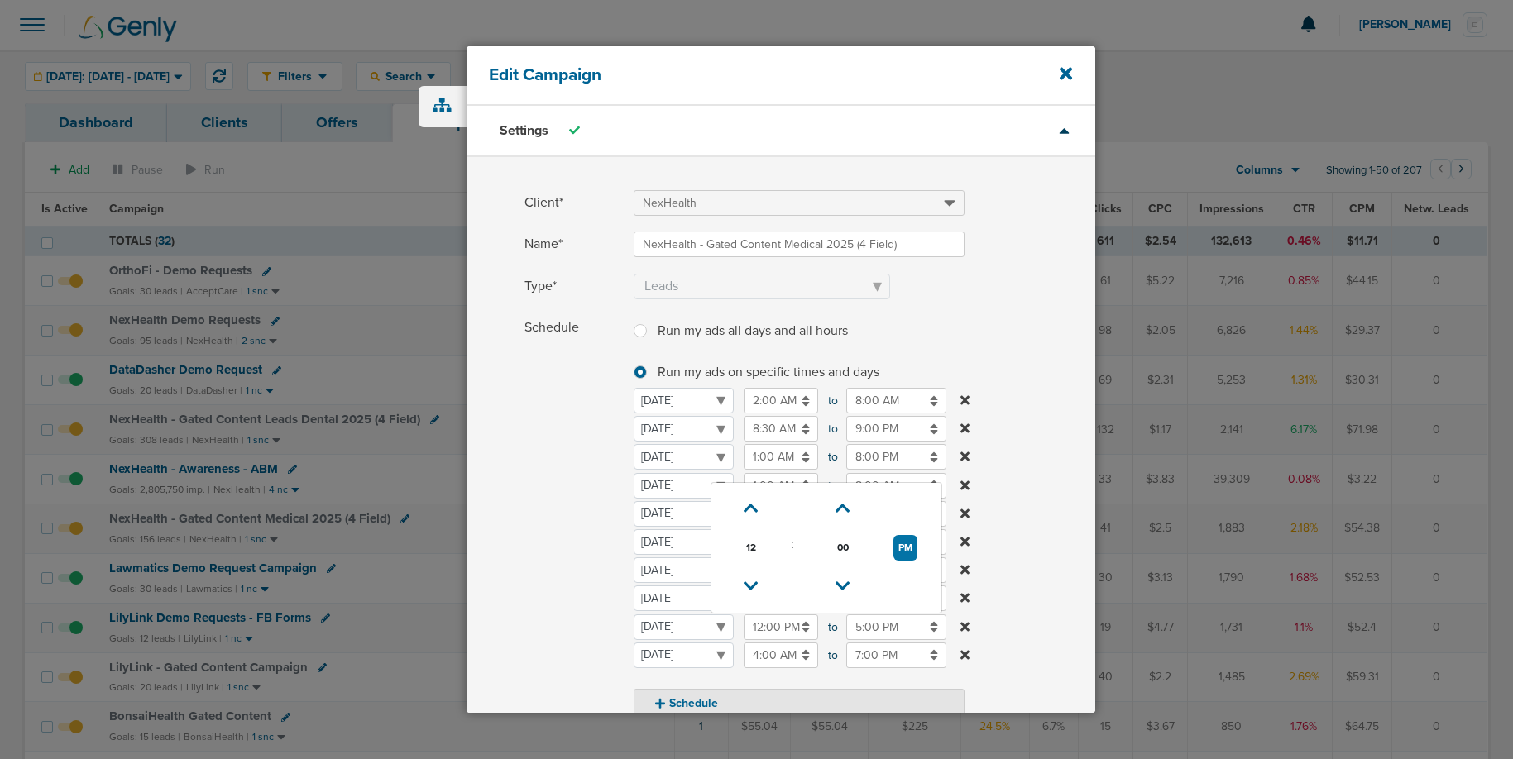
click at [768, 622] on input "12:00 PM" at bounding box center [781, 628] width 74 height 26
click at [749, 589] on icon at bounding box center [751, 586] width 15 height 10
type input "11:00 AM"
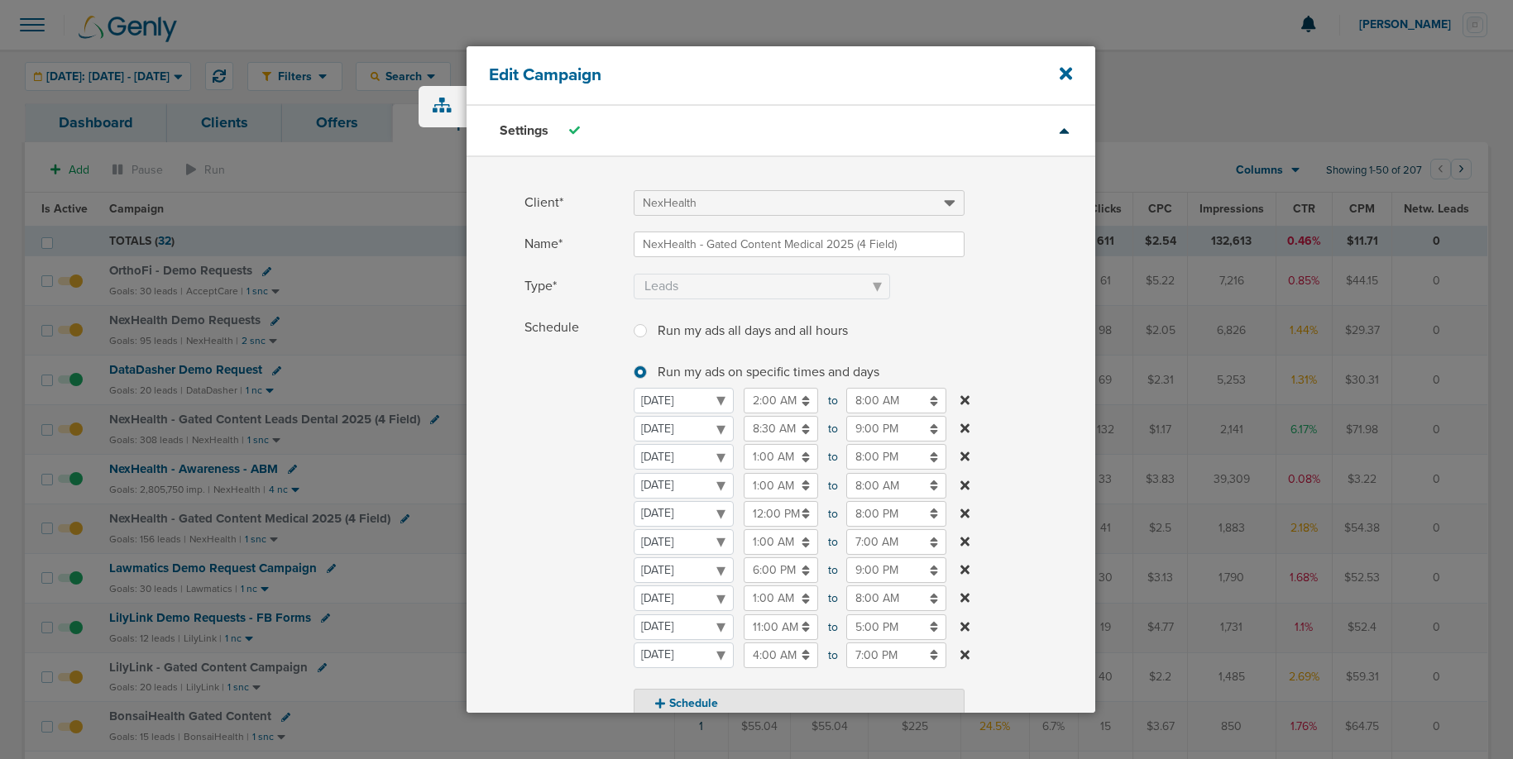
click at [538, 589] on span "Schedule" at bounding box center [573, 516] width 99 height 403
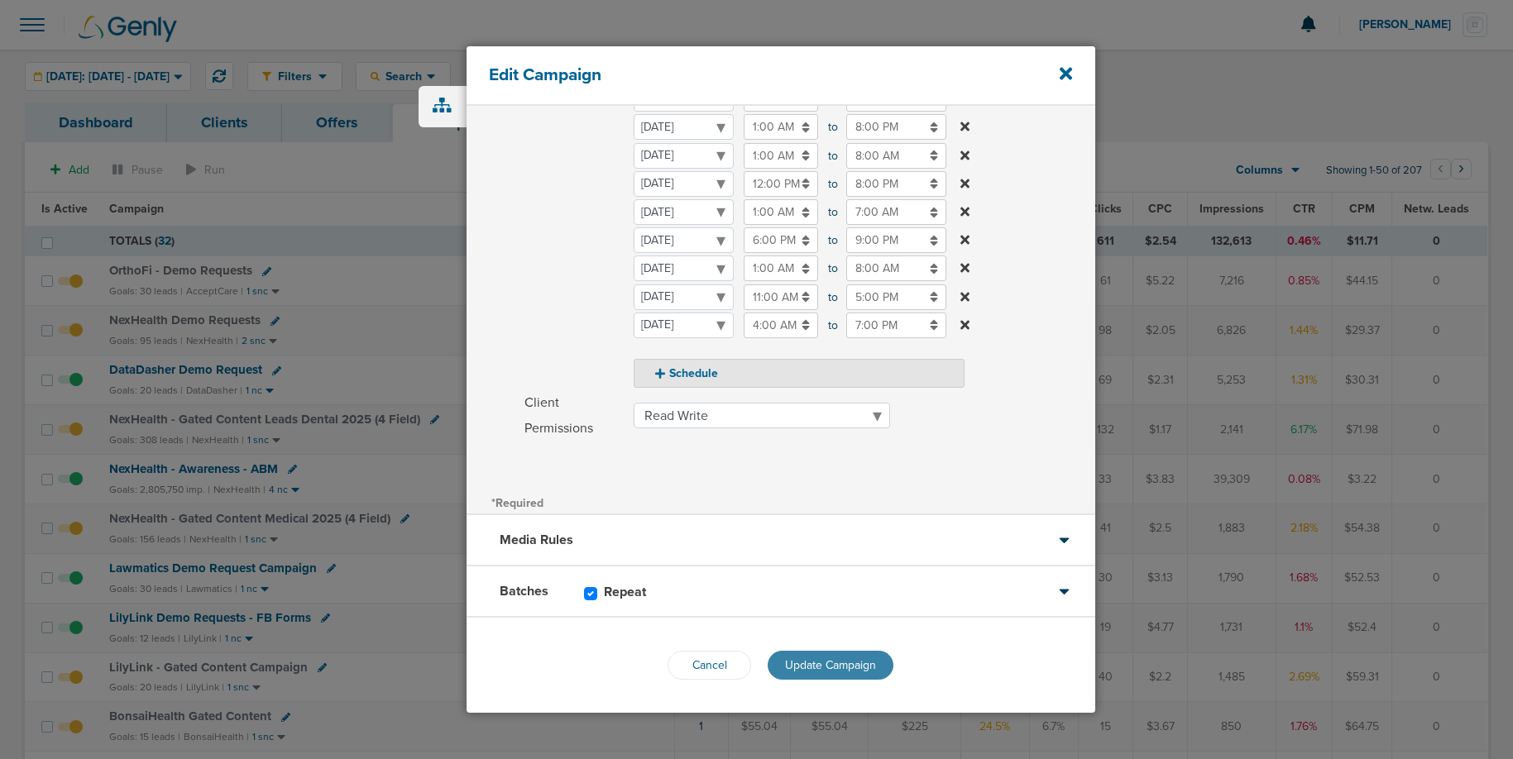
click at [791, 668] on span "Update Campaign" at bounding box center [830, 665] width 91 height 14
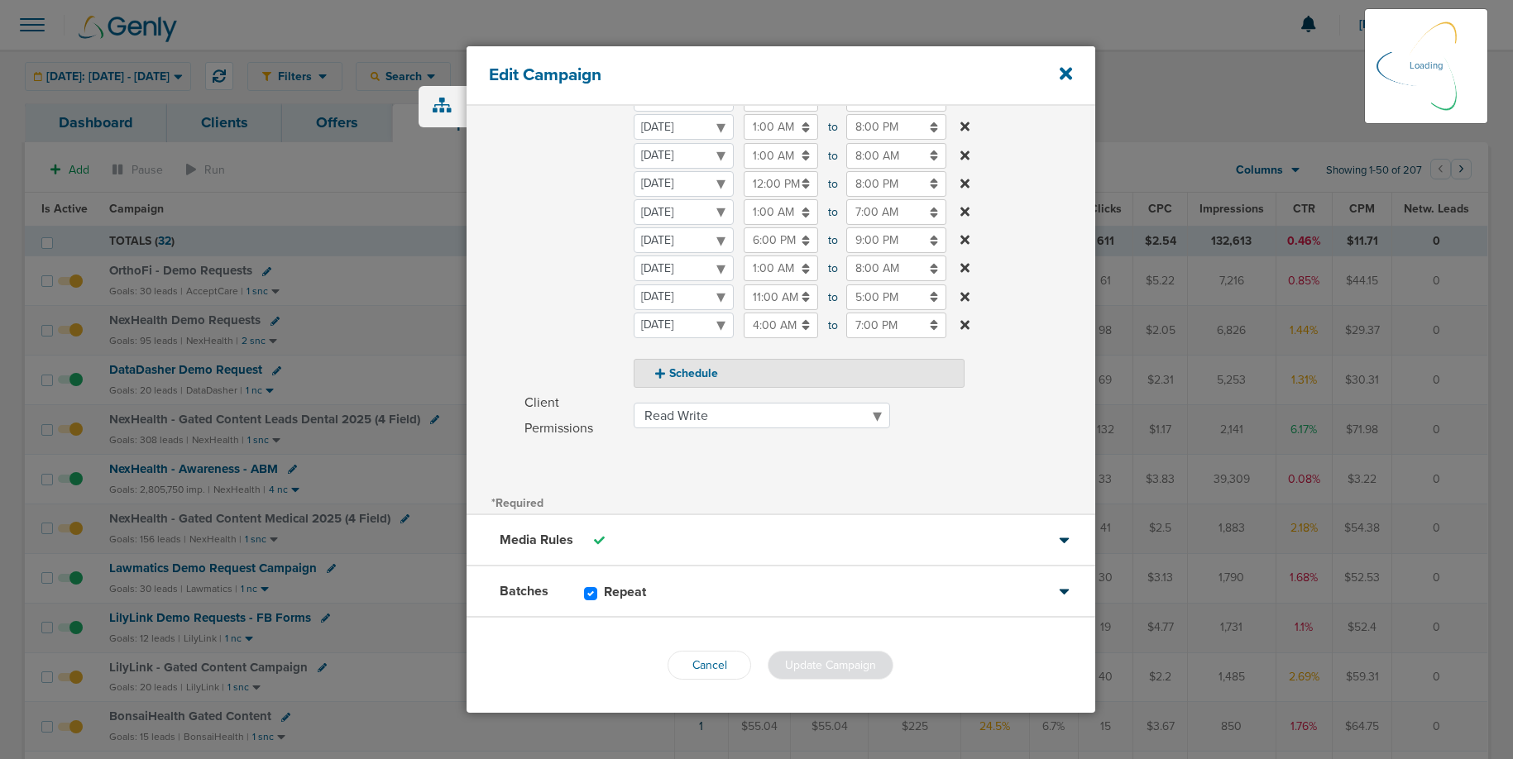
scroll to position [279, 0]
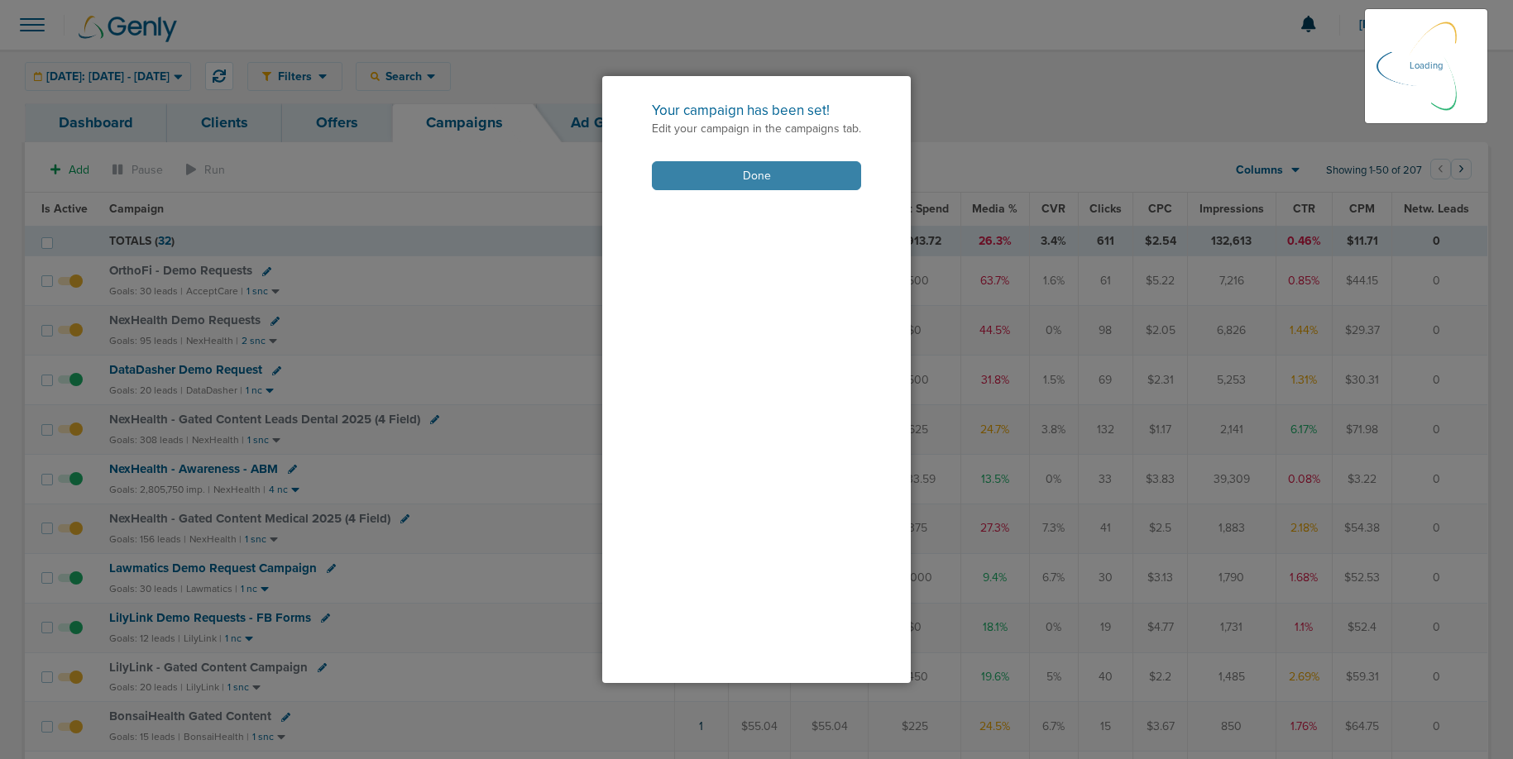
click at [786, 172] on button "Done" at bounding box center [756, 175] width 209 height 29
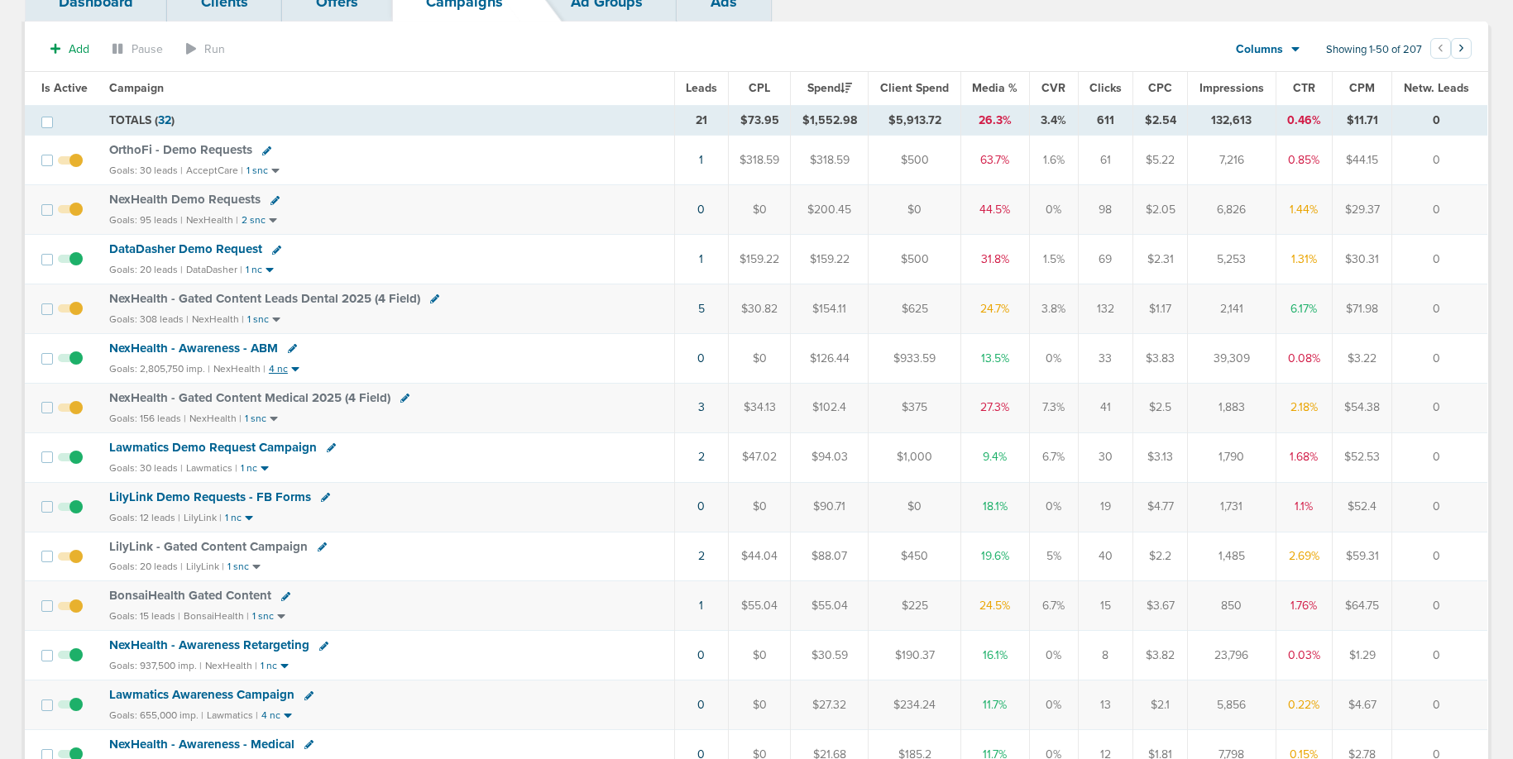
scroll to position [122, 0]
click at [318, 546] on icon at bounding box center [322, 545] width 9 height 9
select select
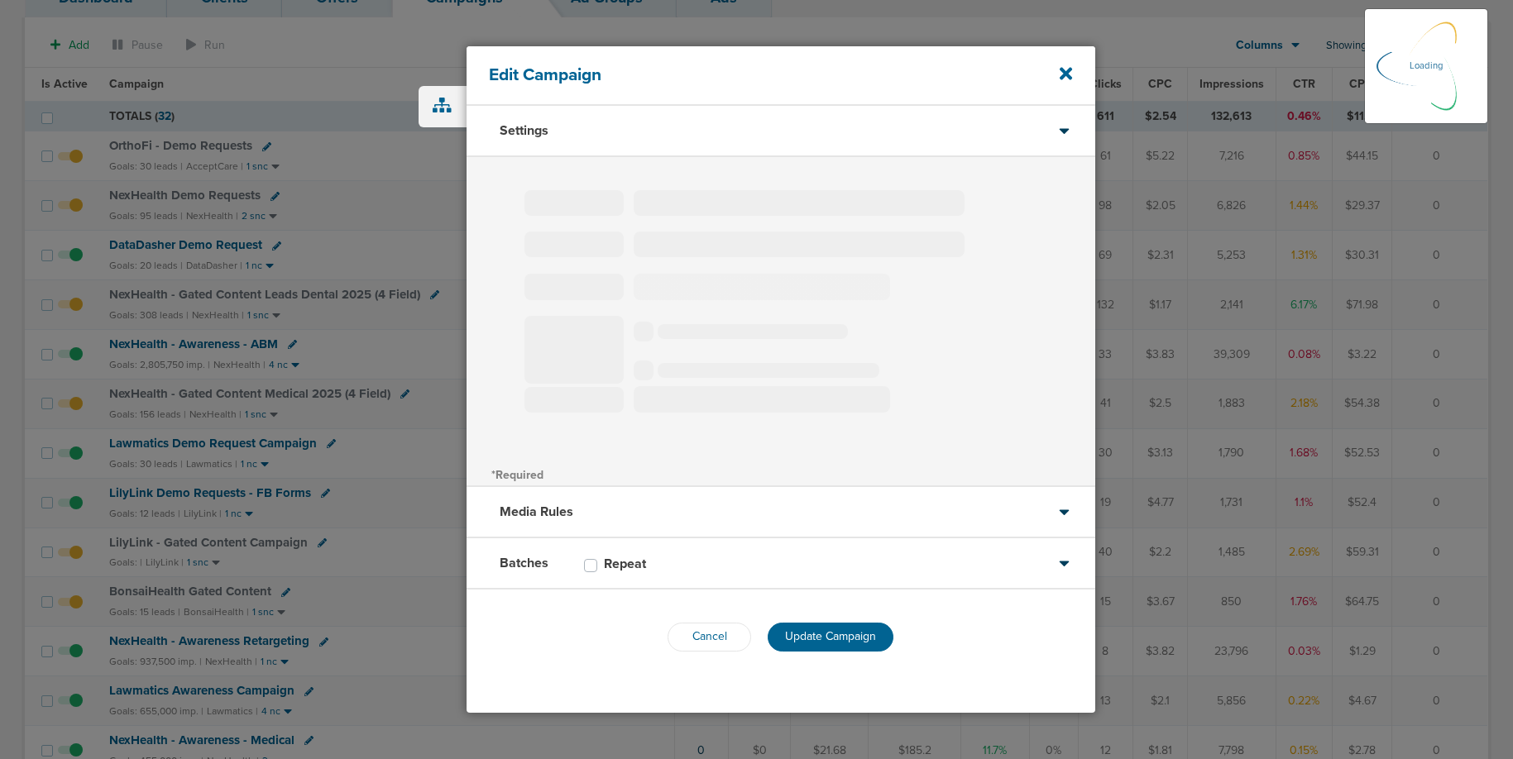
type input "LilyLink - Gated Content Campaign"
select select "Leads"
radio input "true"
select select "readOnly"
select select "1"
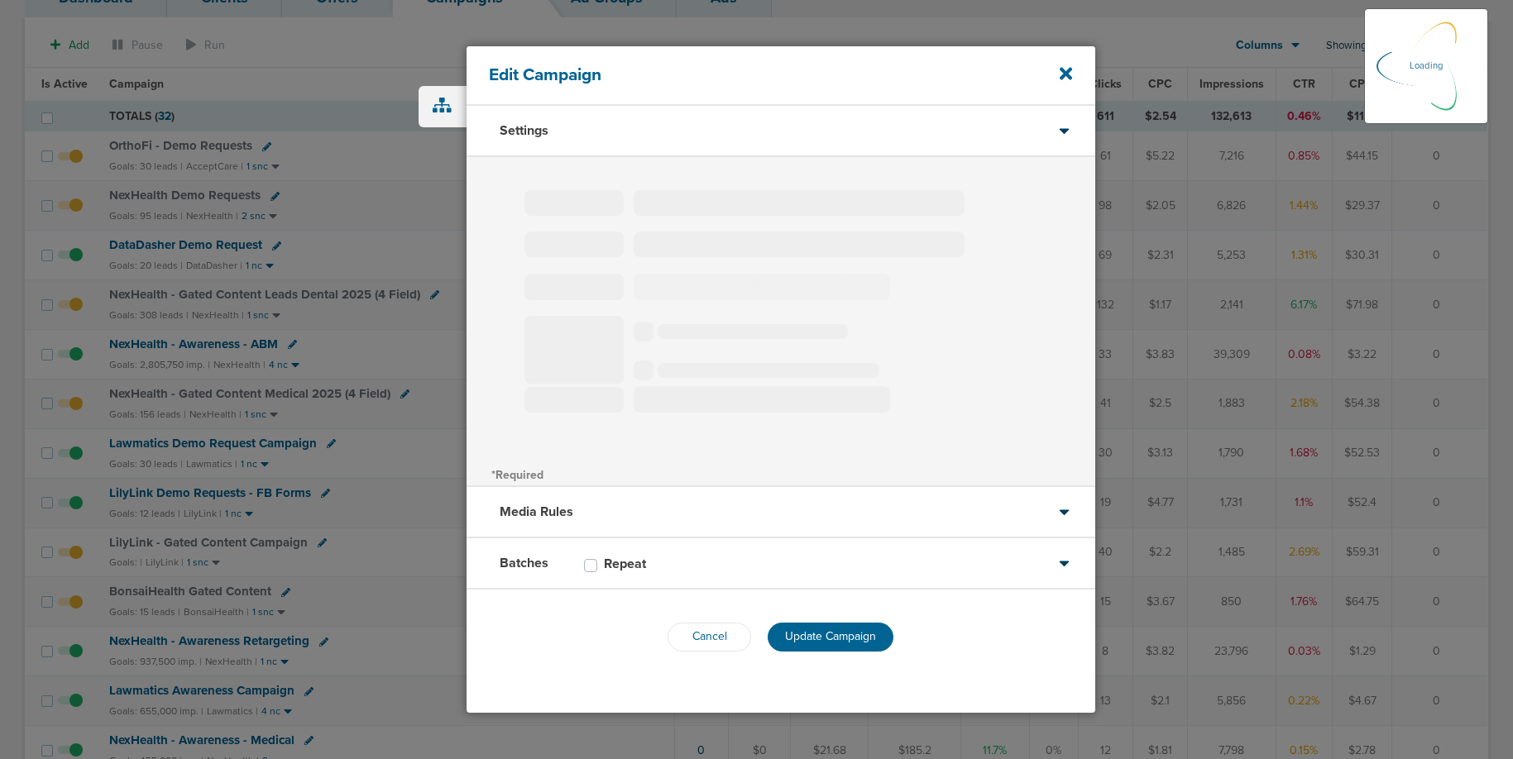
select select "2"
select select "3"
select select "4"
select select "6"
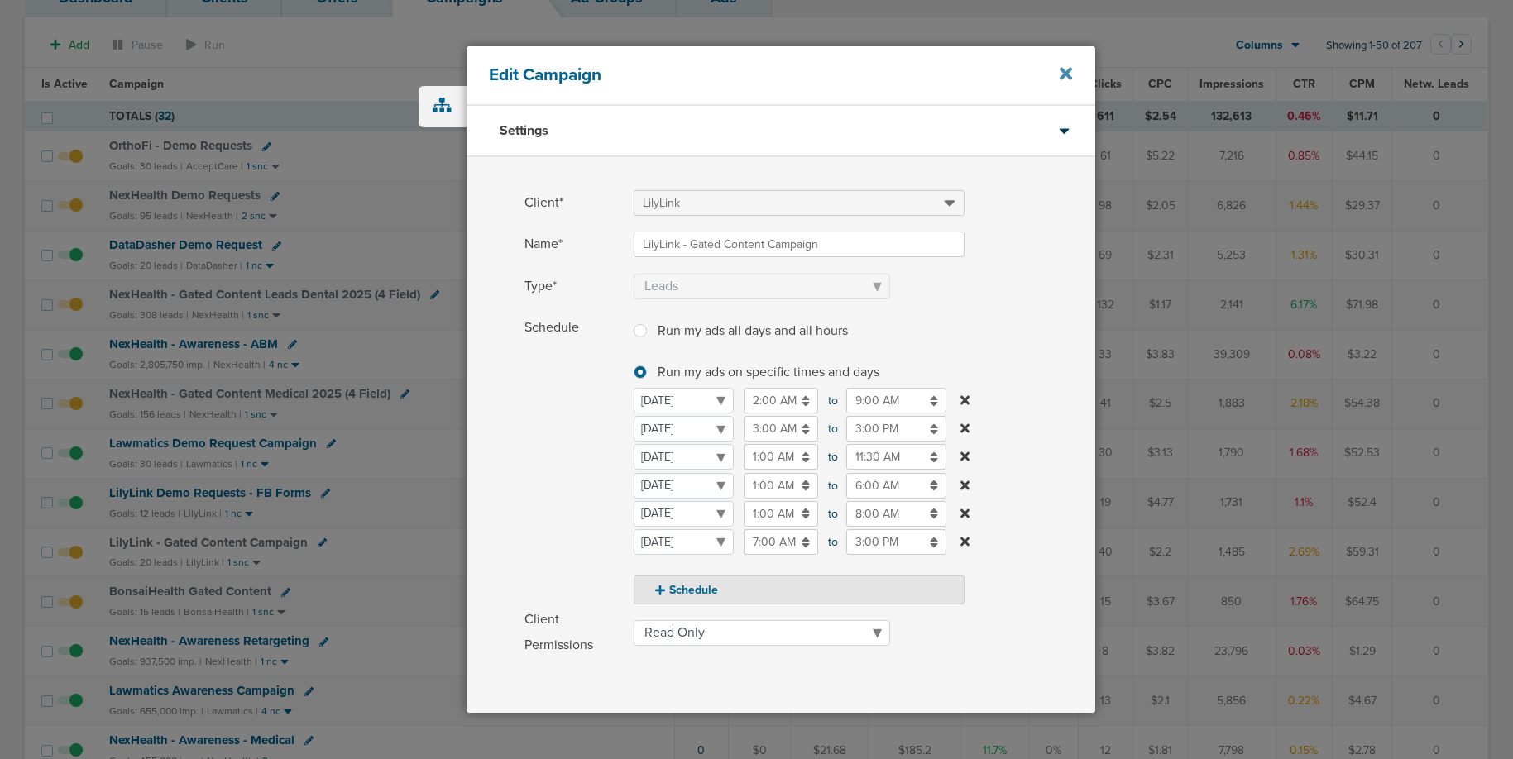
click at [1070, 79] on icon at bounding box center [1066, 74] width 12 height 12
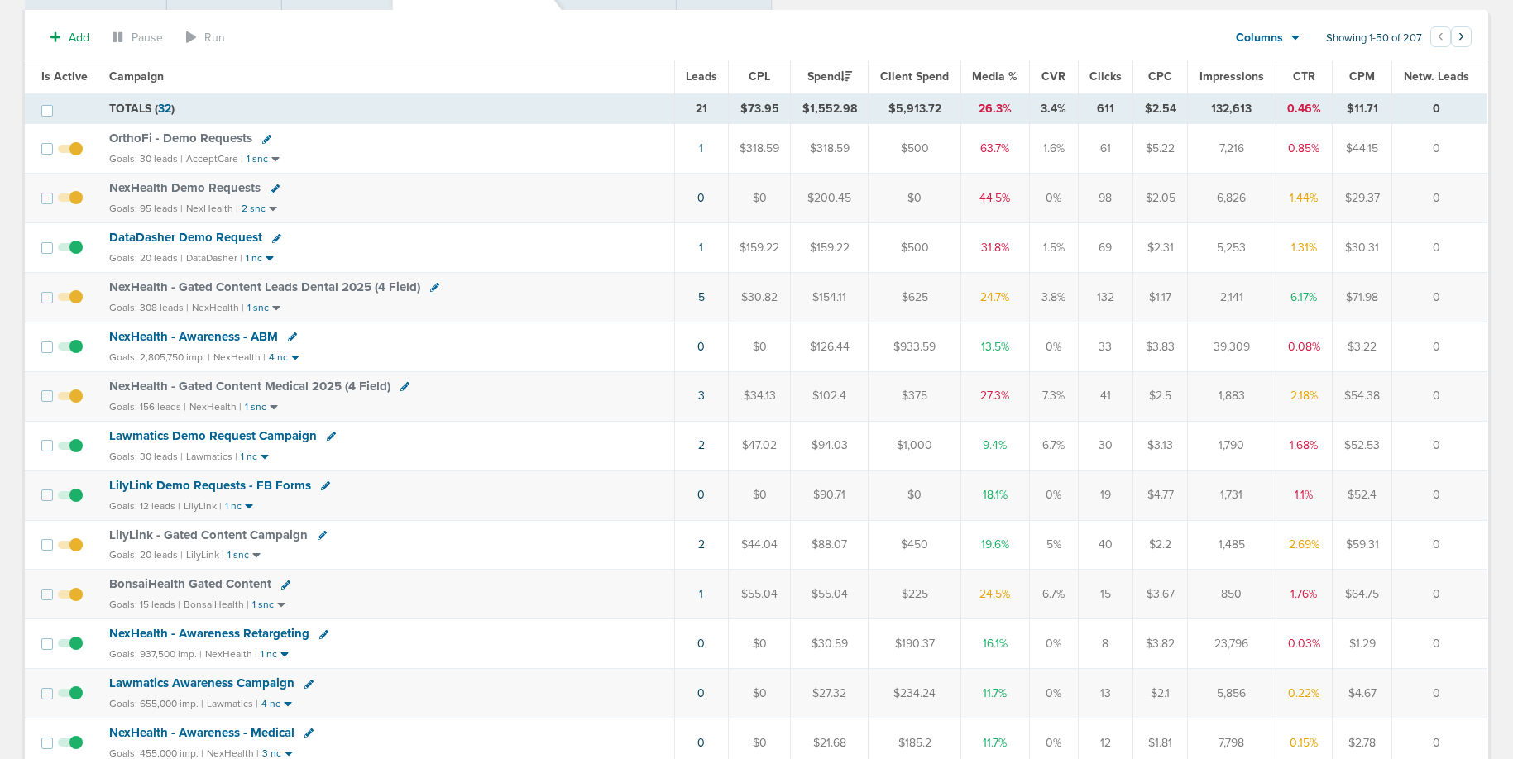
scroll to position [124, 0]
